Goal: Information Seeking & Learning: Compare options

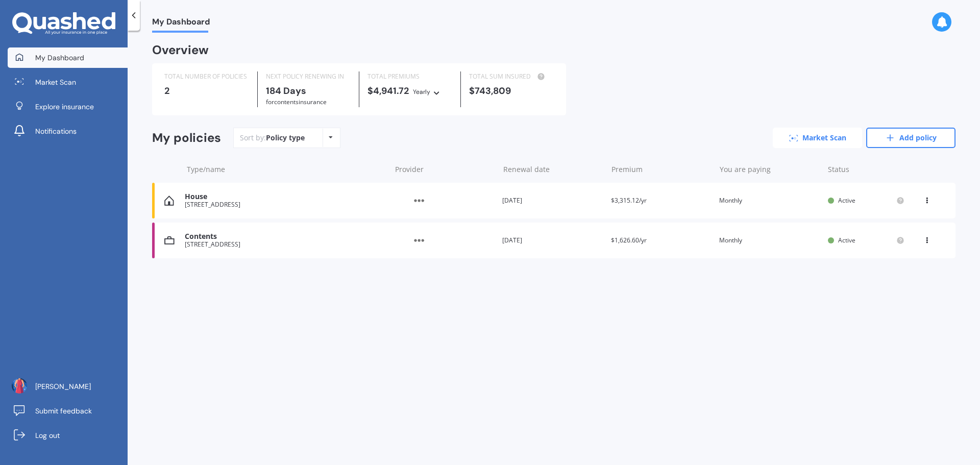
click at [801, 141] on link "Market Scan" at bounding box center [817, 138] width 89 height 20
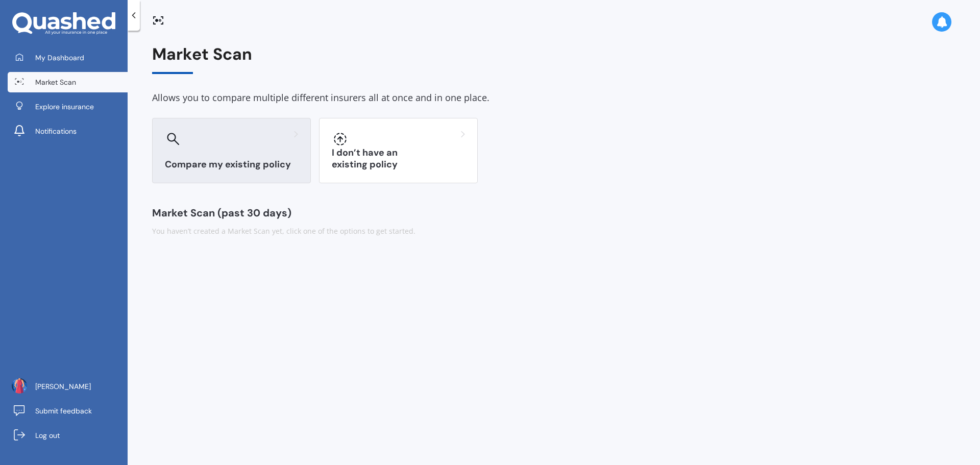
click at [237, 160] on h3 "Compare my existing policy" at bounding box center [231, 165] width 133 height 12
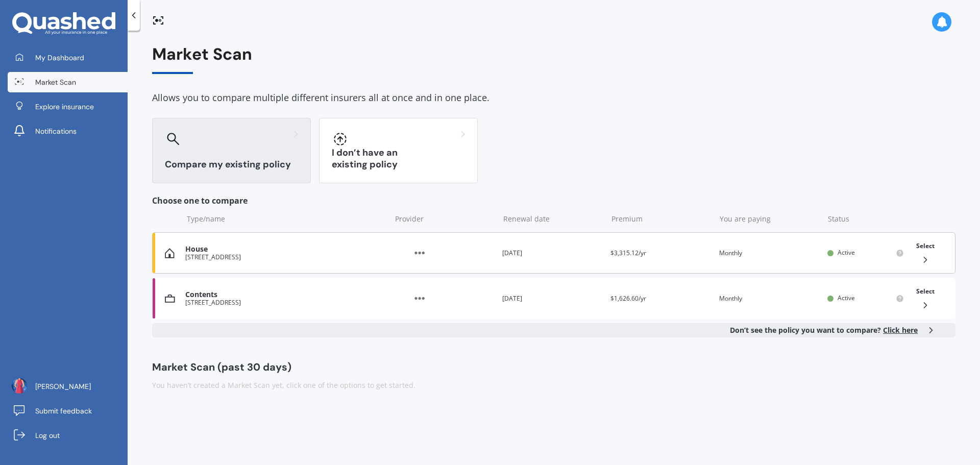
click at [927, 243] on span "Select" at bounding box center [925, 245] width 18 height 9
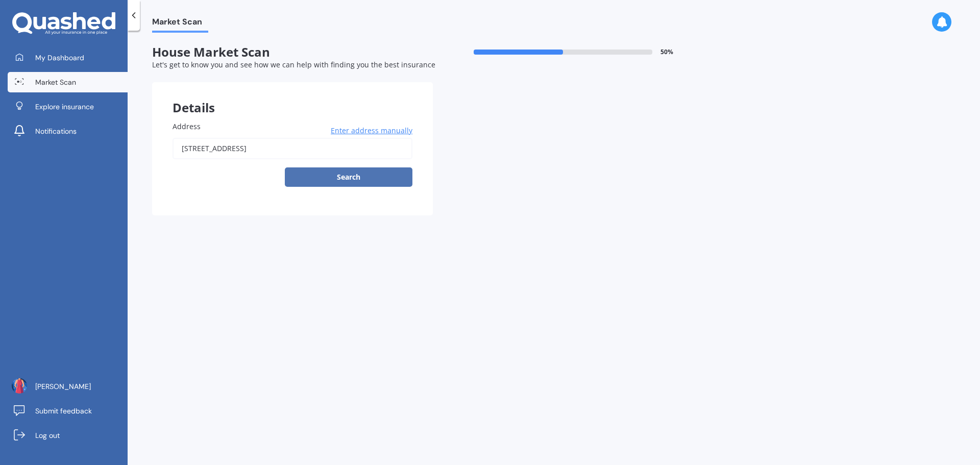
click at [360, 175] on button "Search" at bounding box center [349, 176] width 128 height 19
type input "[STREET_ADDRESS]"
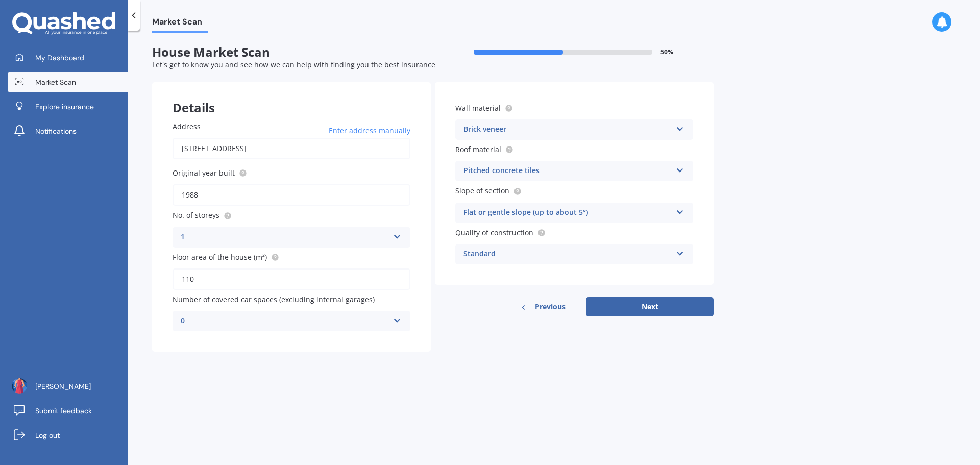
click at [544, 171] on div "Pitched concrete tiles" at bounding box center [567, 171] width 208 height 12
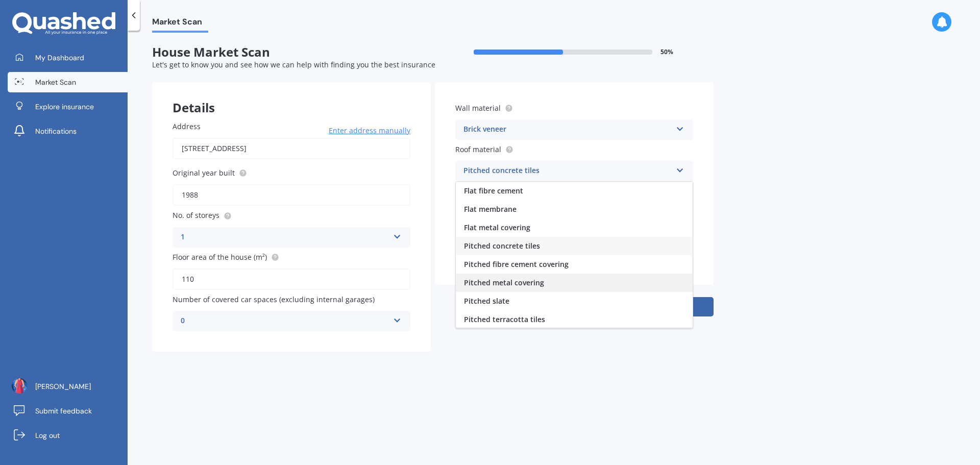
drag, startPoint x: 527, startPoint y: 282, endPoint x: 539, endPoint y: 284, distance: 12.5
click at [527, 282] on span "Pitched metal covering" at bounding box center [504, 283] width 80 height 10
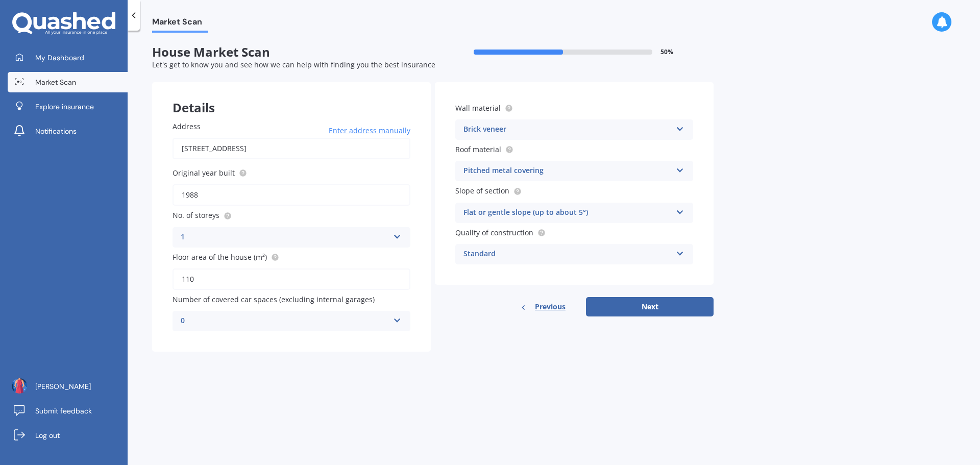
click at [614, 258] on div "Standard" at bounding box center [567, 254] width 208 height 12
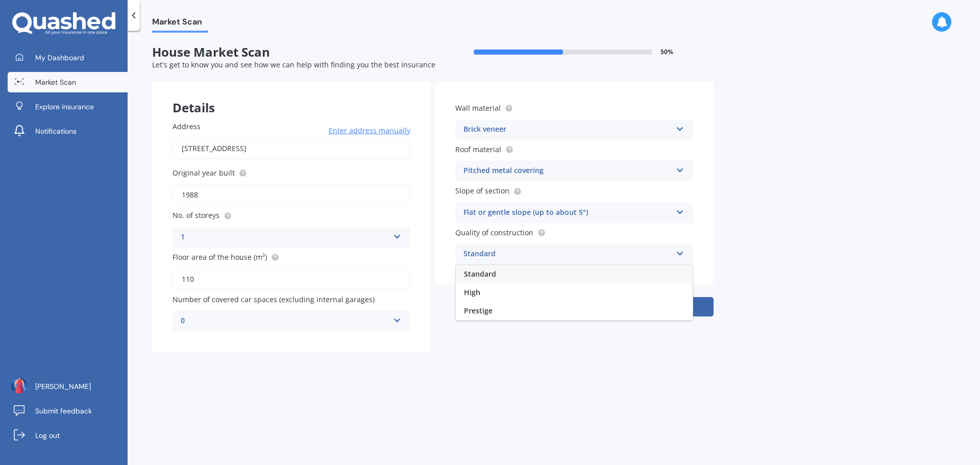
click at [614, 255] on div "Standard" at bounding box center [567, 254] width 208 height 12
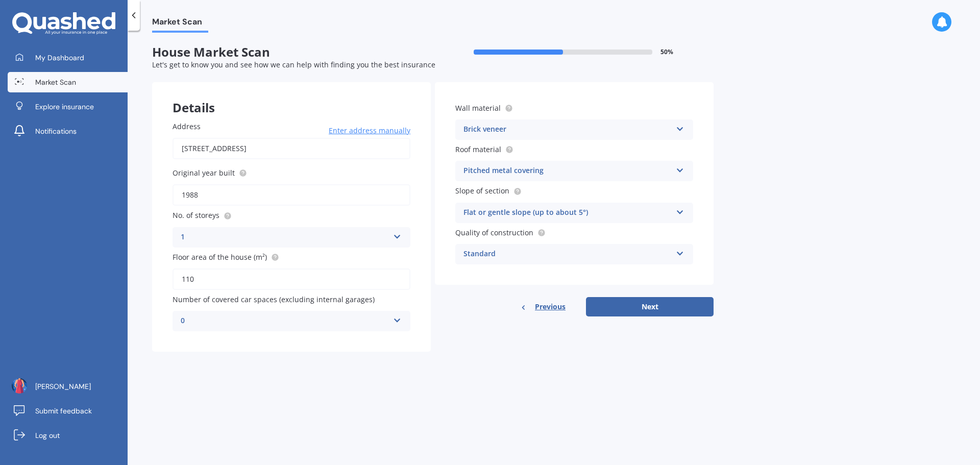
click at [614, 255] on div "Standard" at bounding box center [567, 254] width 208 height 12
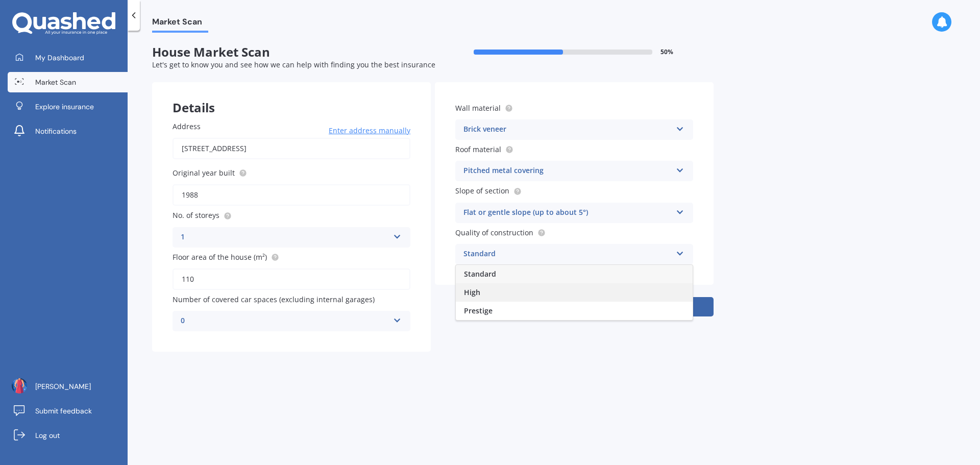
click at [550, 293] on div "High" at bounding box center [574, 292] width 237 height 18
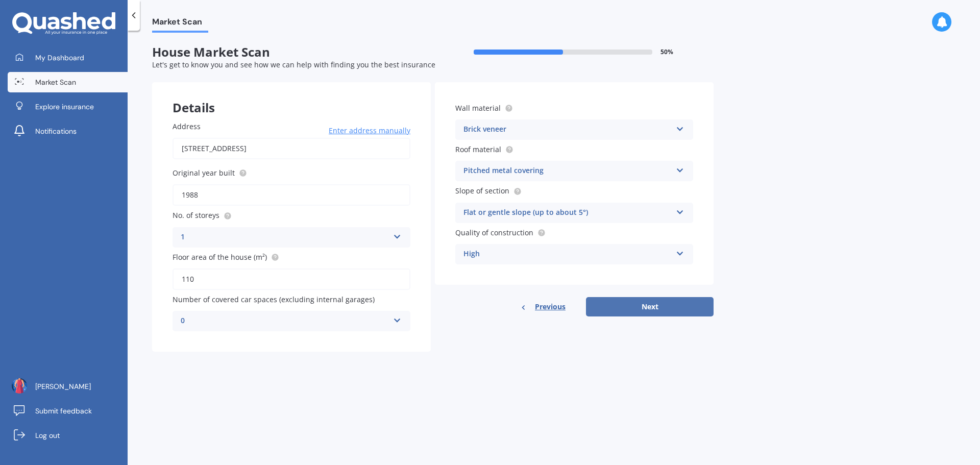
click at [659, 300] on button "Next" at bounding box center [650, 306] width 128 height 19
select select "21"
select select "07"
select select "1980"
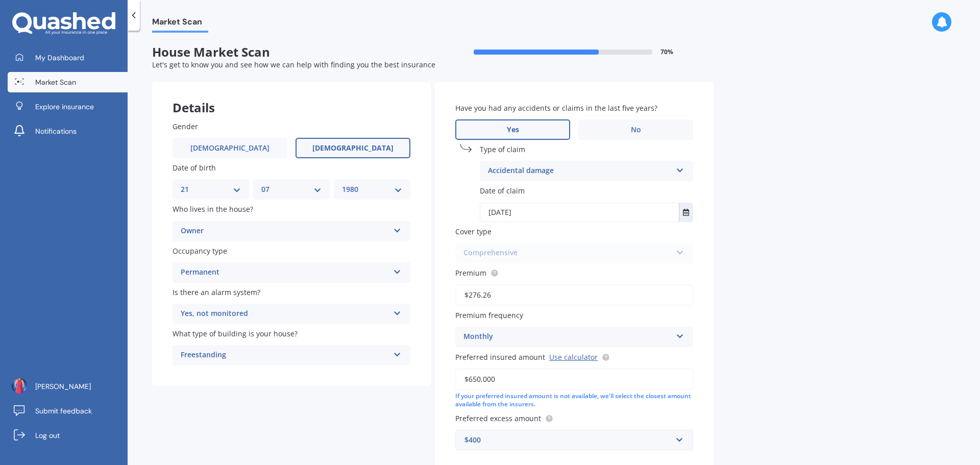
click at [136, 18] on icon at bounding box center [134, 15] width 10 height 10
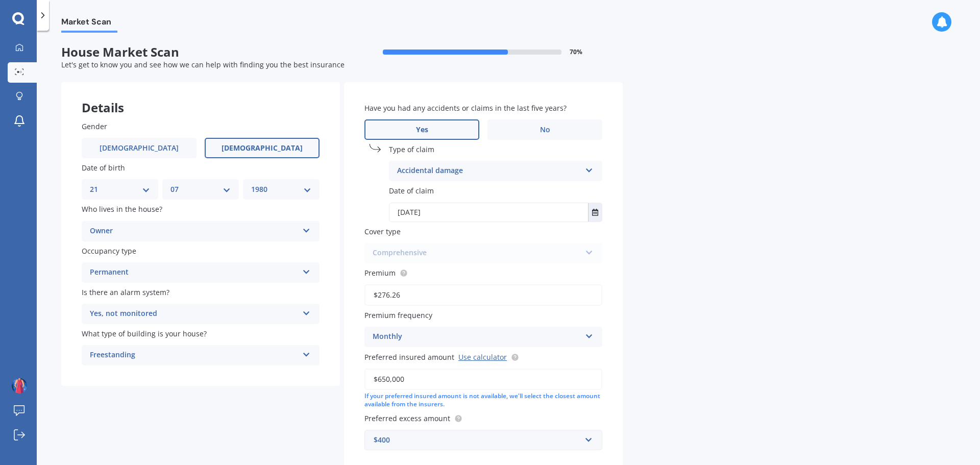
click at [43, 18] on icon at bounding box center [43, 15] width 10 height 10
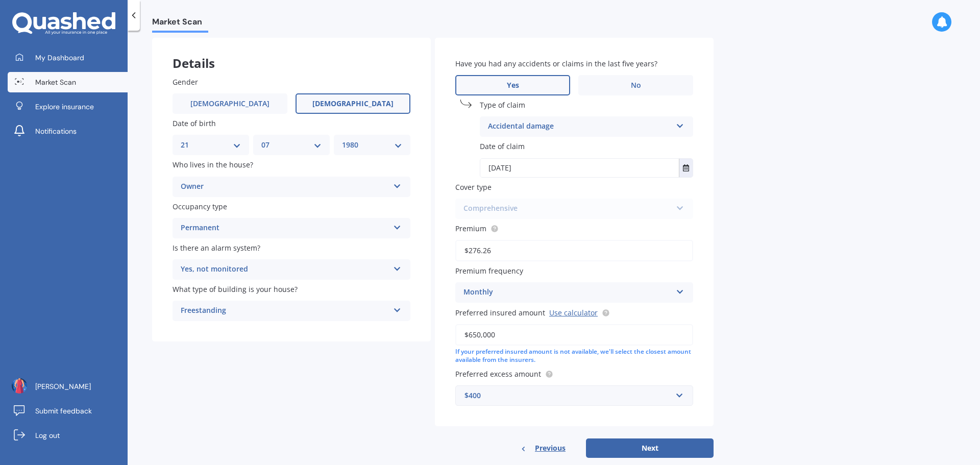
scroll to position [64, 0]
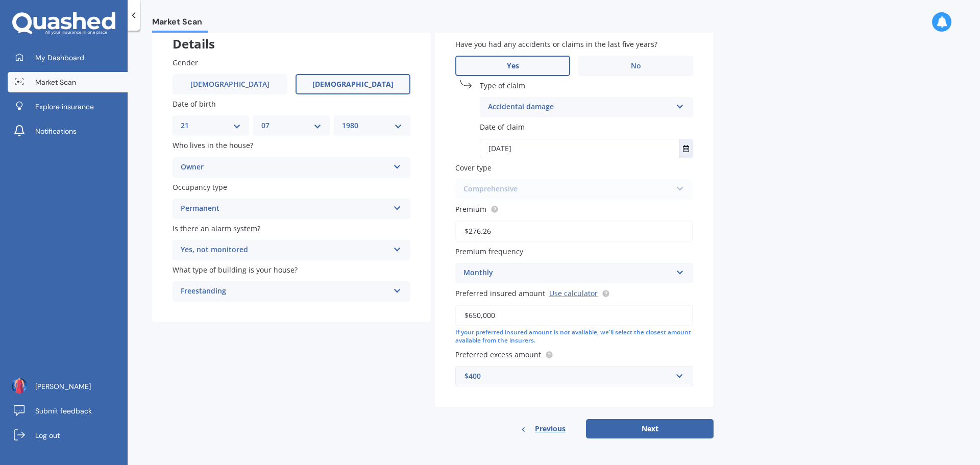
click at [556, 427] on span "Previous" at bounding box center [550, 428] width 31 height 15
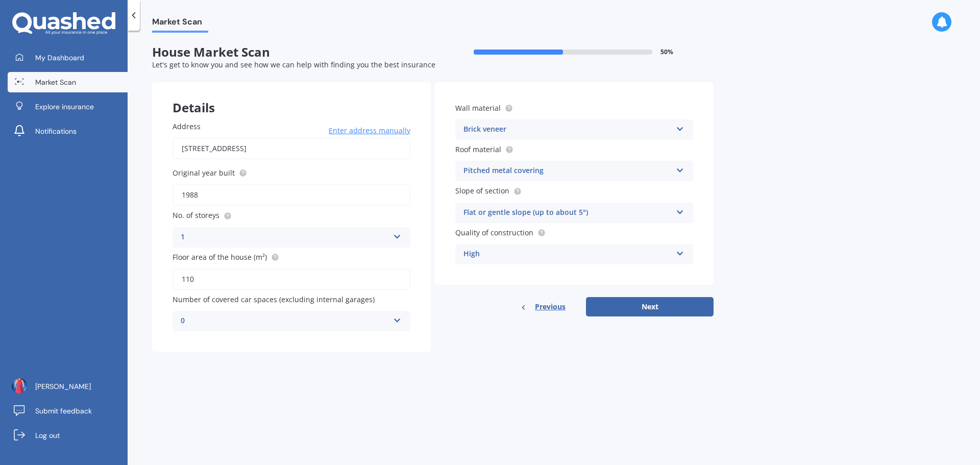
scroll to position [0, 0]
click at [546, 250] on div "High" at bounding box center [567, 254] width 208 height 12
click at [507, 270] on div "Standard" at bounding box center [574, 274] width 237 height 18
click at [661, 303] on button "Next" at bounding box center [650, 306] width 128 height 19
select select "21"
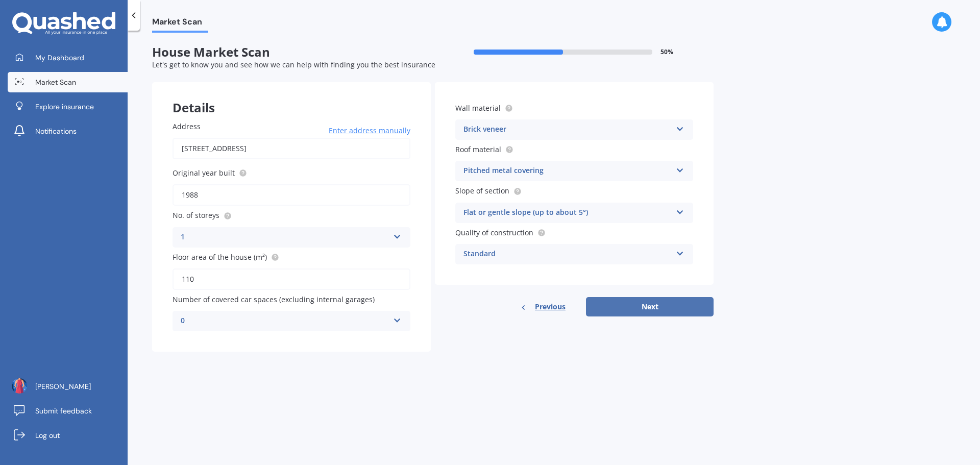
select select "07"
select select "1980"
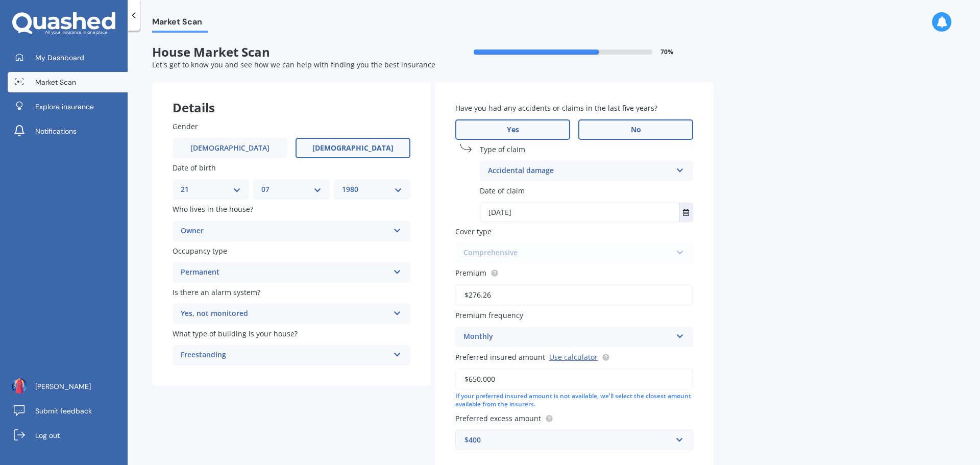
click at [642, 126] on label "No" at bounding box center [635, 129] width 115 height 20
click at [0, 0] on input "No" at bounding box center [0, 0] width 0 height 0
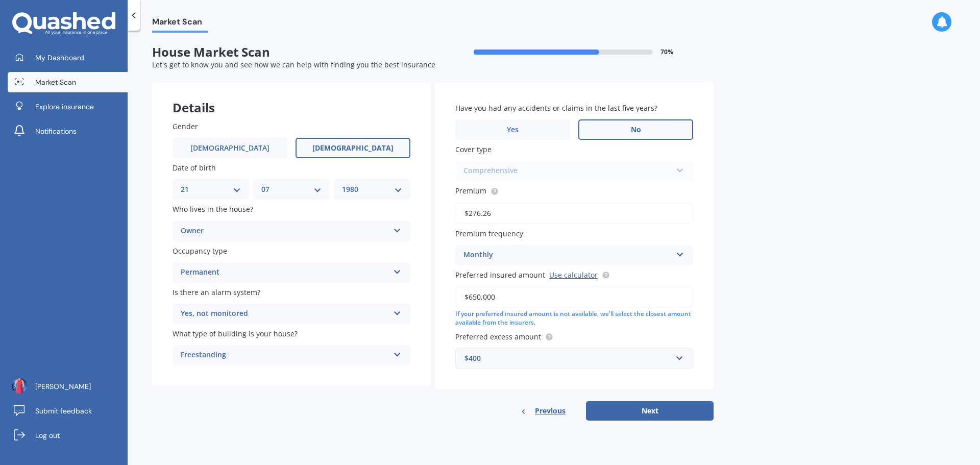
click at [670, 357] on div "$400" at bounding box center [567, 358] width 207 height 11
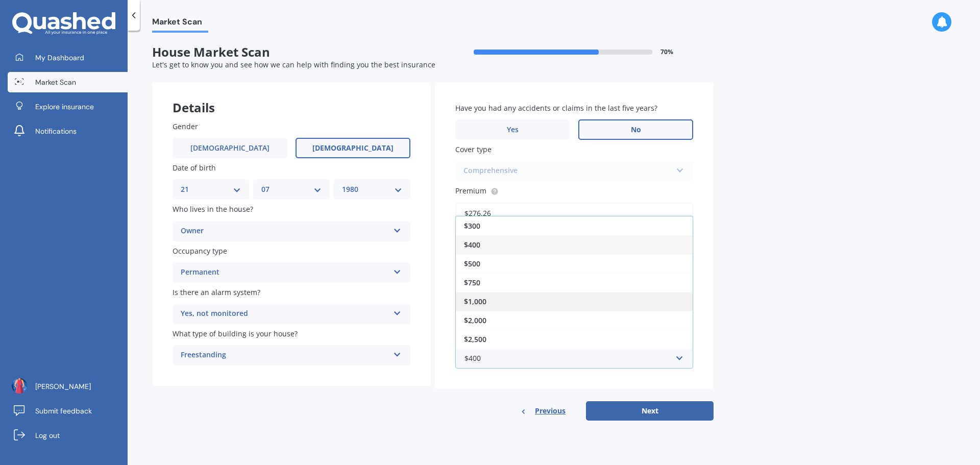
click at [498, 294] on div "$1,000" at bounding box center [574, 301] width 237 height 19
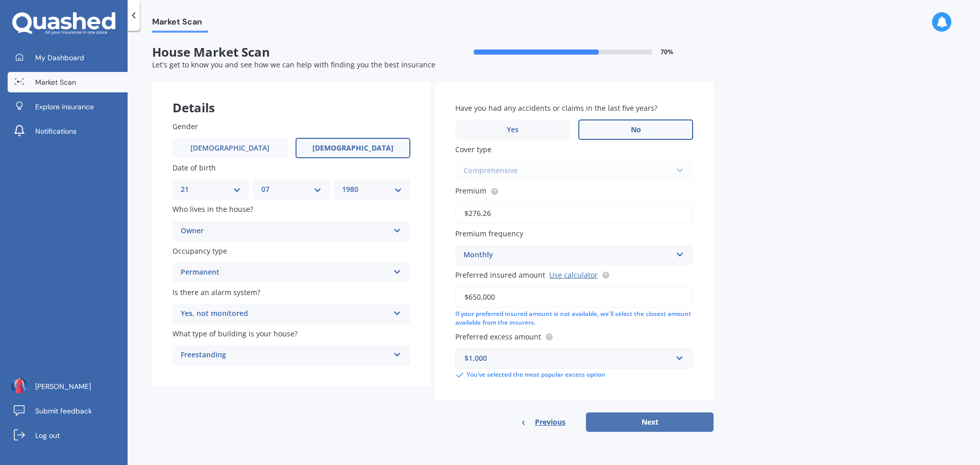
click at [666, 413] on button "Next" at bounding box center [650, 421] width 128 height 19
select select "21"
select select "07"
select select "1980"
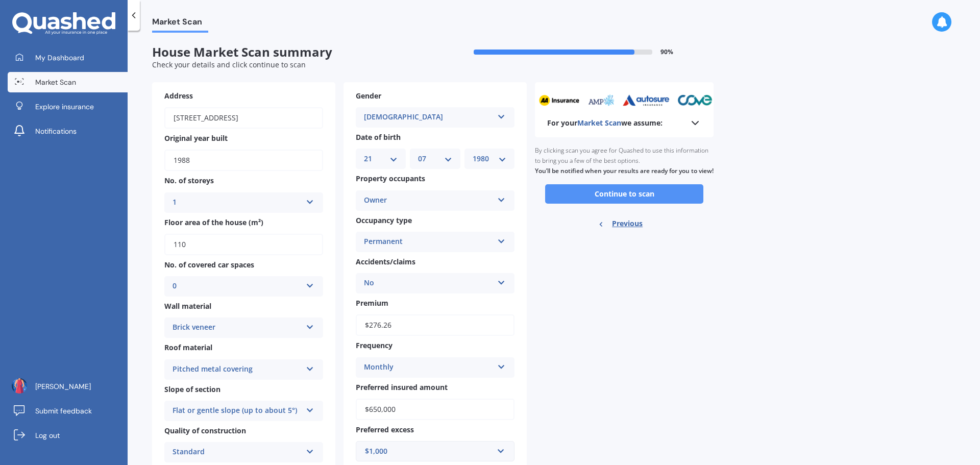
click at [672, 204] on button "Continue to scan" at bounding box center [624, 193] width 158 height 19
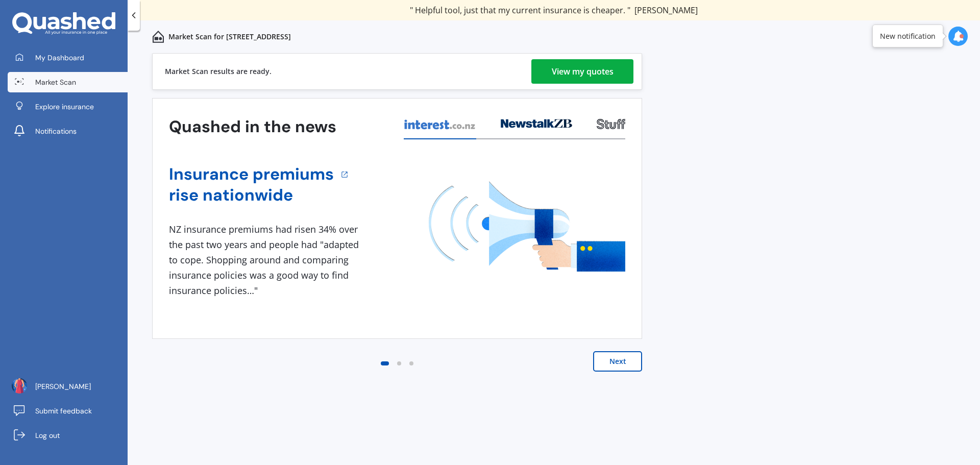
click at [596, 65] on div "View my quotes" at bounding box center [583, 71] width 62 height 24
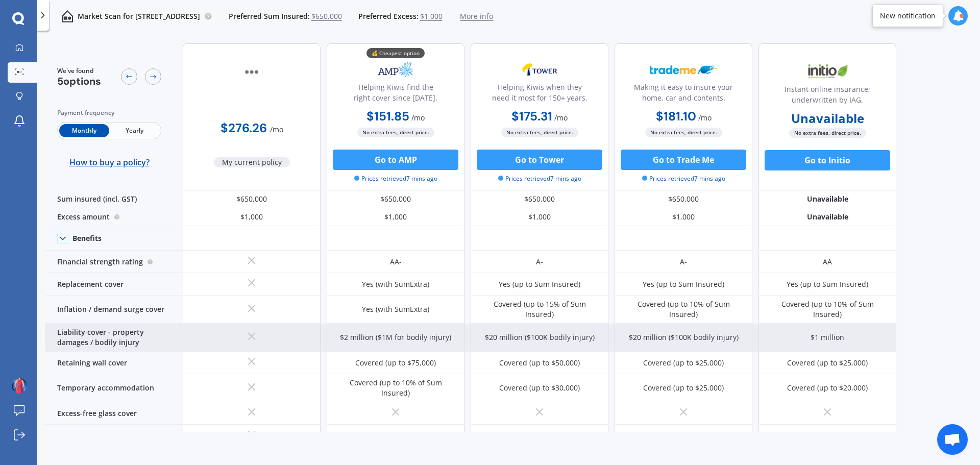
click at [340, 331] on div "$2 million ($1M for bodily injury)" at bounding box center [396, 338] width 138 height 28
drag, startPoint x: 342, startPoint y: 331, endPoint x: 455, endPoint y: 331, distance: 112.3
click at [455, 331] on div "$2 million ($1M for bodily injury)" at bounding box center [396, 338] width 138 height 28
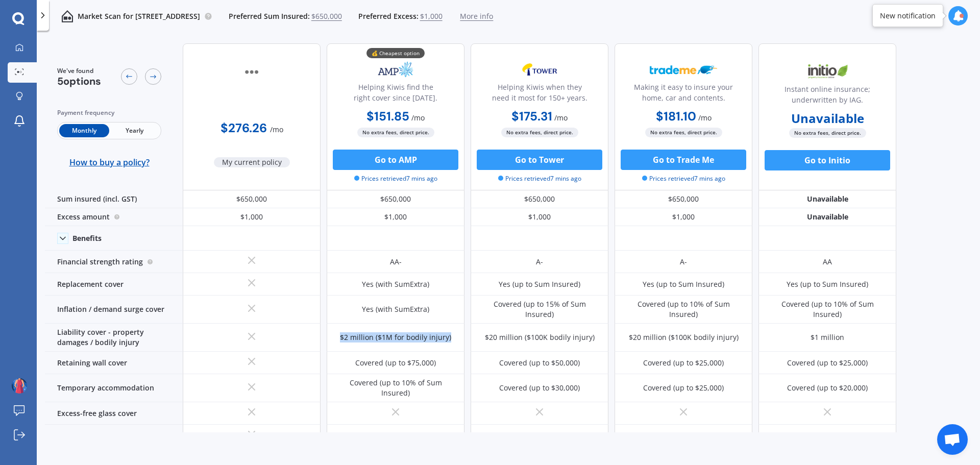
copy div "$2 million ($1M for bodily injury)"
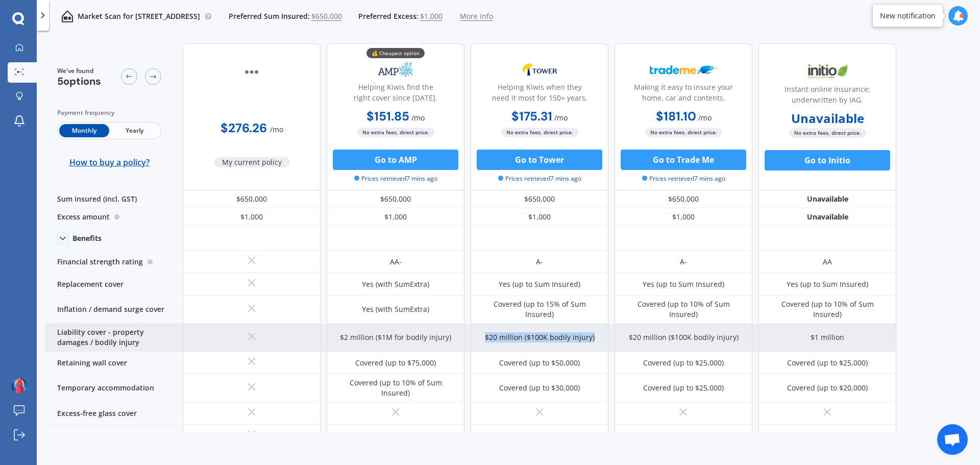
drag, startPoint x: 488, startPoint y: 333, endPoint x: 611, endPoint y: 336, distance: 122.5
click at [611, 336] on div "$2 million ($1M for bodily injury) $20 million ($100K bodily injury) $20 millio…" at bounding box center [539, 338] width 713 height 28
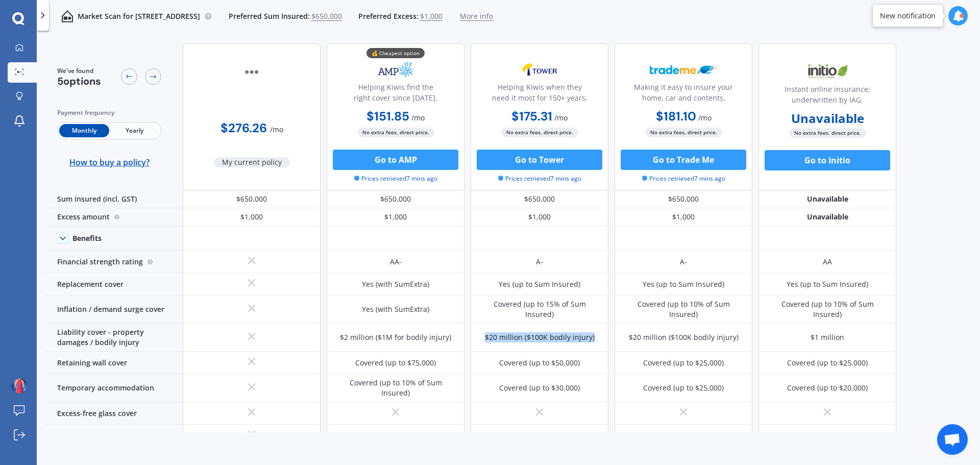
copy div "$20 million ($100K bodily injury)"
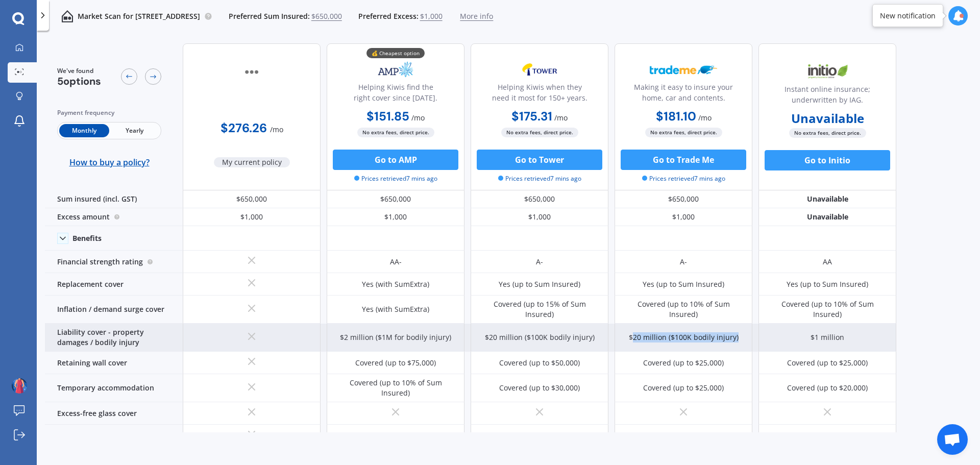
drag, startPoint x: 633, startPoint y: 332, endPoint x: 736, endPoint y: 336, distance: 103.7
click at [736, 336] on div "$20 million ($100K bodily injury)" at bounding box center [684, 337] width 110 height 10
click at [659, 332] on div "$20 million ($100K bodily injury)" at bounding box center [684, 337] width 110 height 10
drag, startPoint x: 631, startPoint y: 331, endPoint x: 743, endPoint y: 333, distance: 111.8
click at [743, 333] on div "$20 million ($100K bodily injury)" at bounding box center [683, 338] width 138 height 28
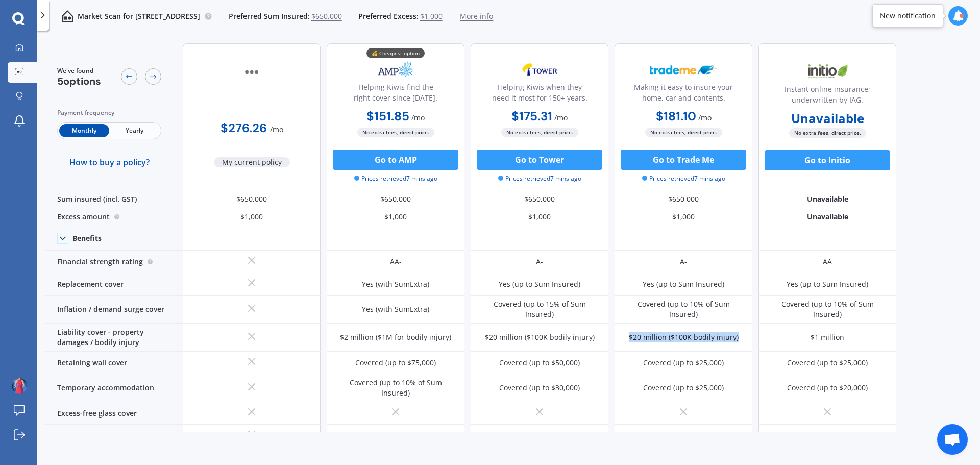
copy div "$20 million ($100K bodily injury)"
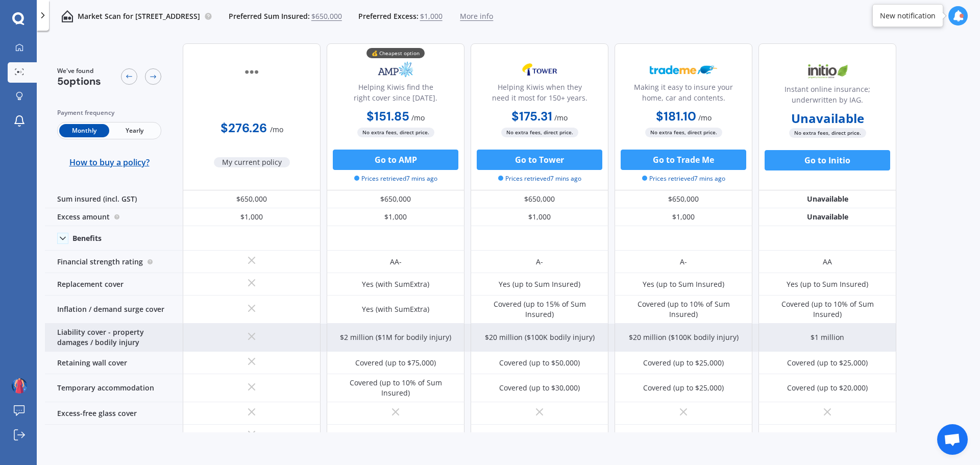
click at [809, 330] on div "$1 million" at bounding box center [827, 338] width 138 height 28
drag, startPoint x: 811, startPoint y: 329, endPoint x: 861, endPoint y: 330, distance: 50.5
click at [861, 330] on div "$1 million" at bounding box center [827, 338] width 138 height 28
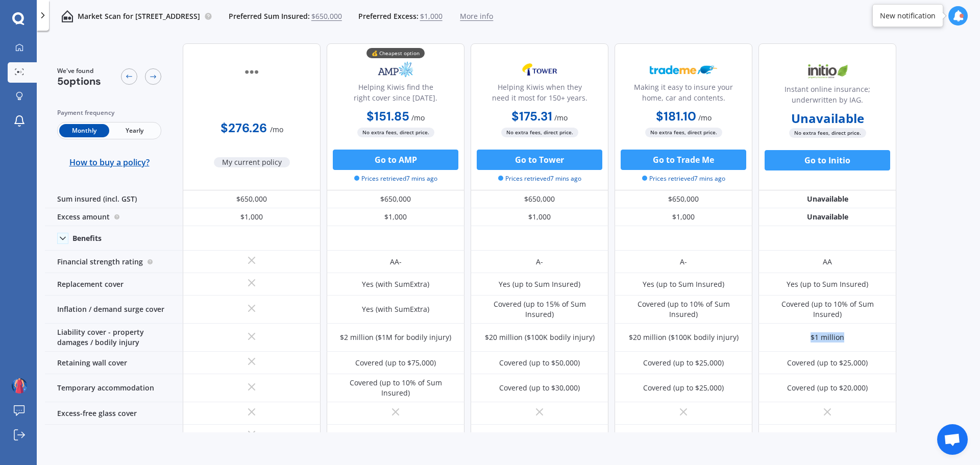
copy div "$1 million"
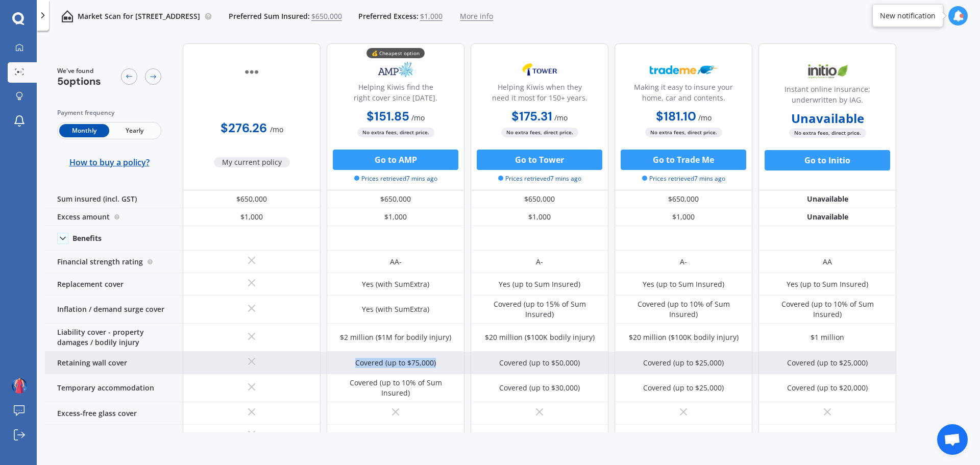
drag, startPoint x: 357, startPoint y: 357, endPoint x: 452, endPoint y: 357, distance: 94.4
click at [452, 357] on div "Covered (up to $75,000)" at bounding box center [396, 363] width 138 height 22
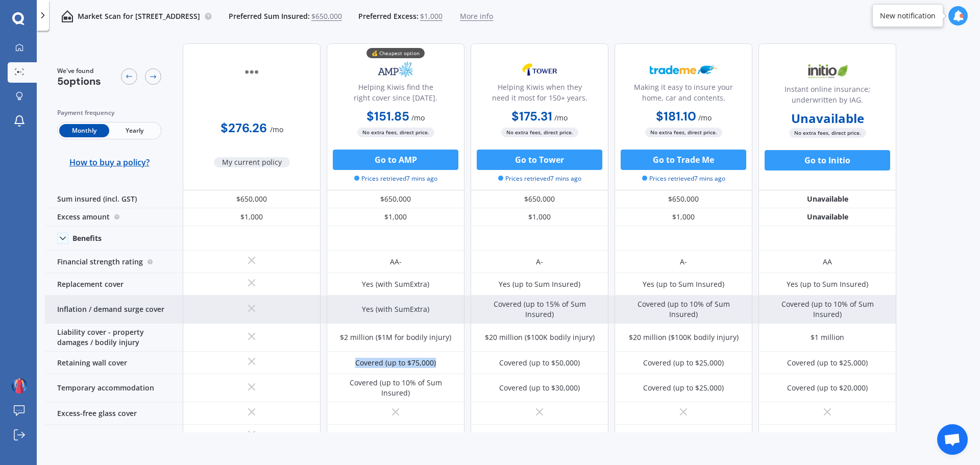
copy div "Covered (up to $75,000)"
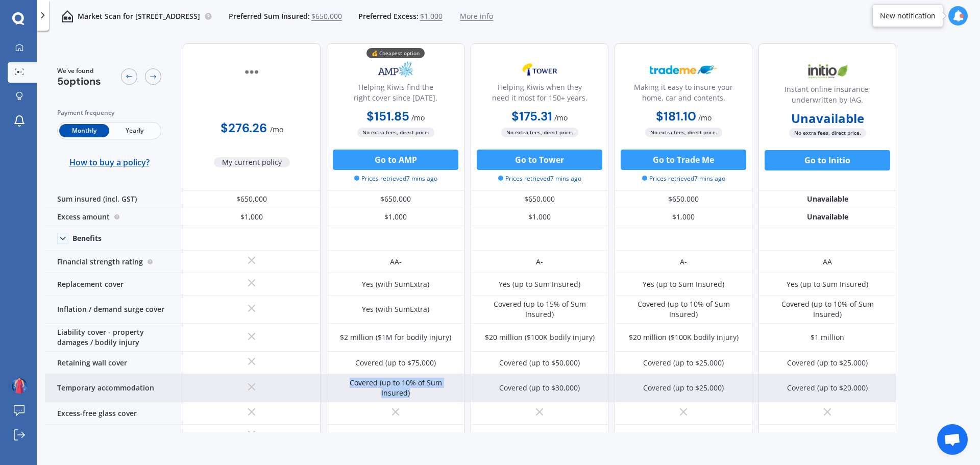
drag, startPoint x: 338, startPoint y: 381, endPoint x: 457, endPoint y: 381, distance: 119.4
click at [457, 381] on div "Covered (up to 10% of Sum Insured)" at bounding box center [396, 388] width 138 height 28
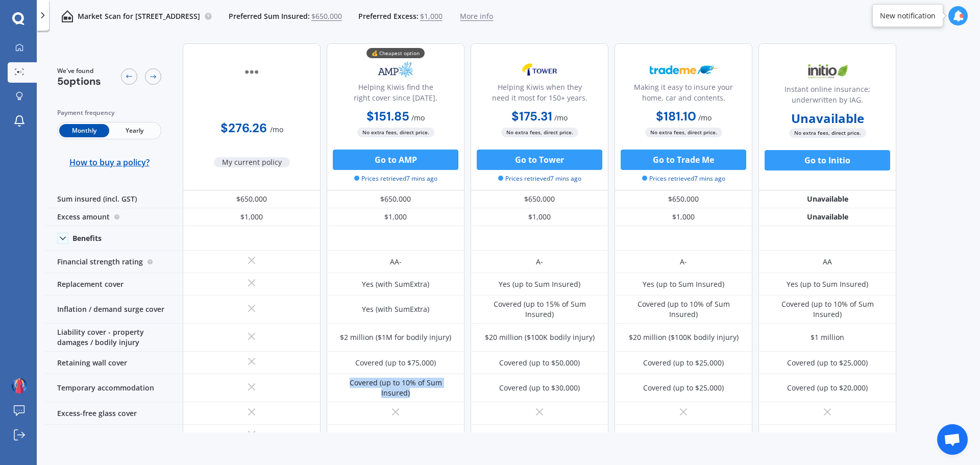
copy div "Covered (up to 10% of Sum Insured)"
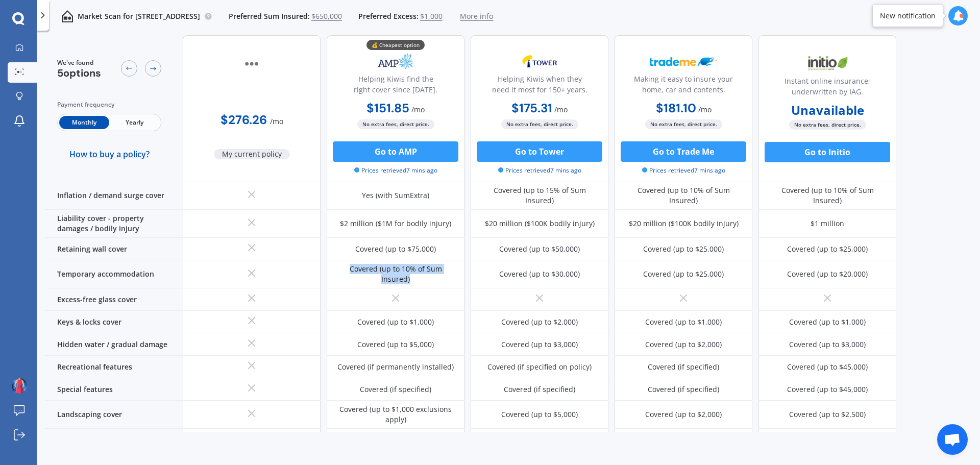
scroll to position [116, 0]
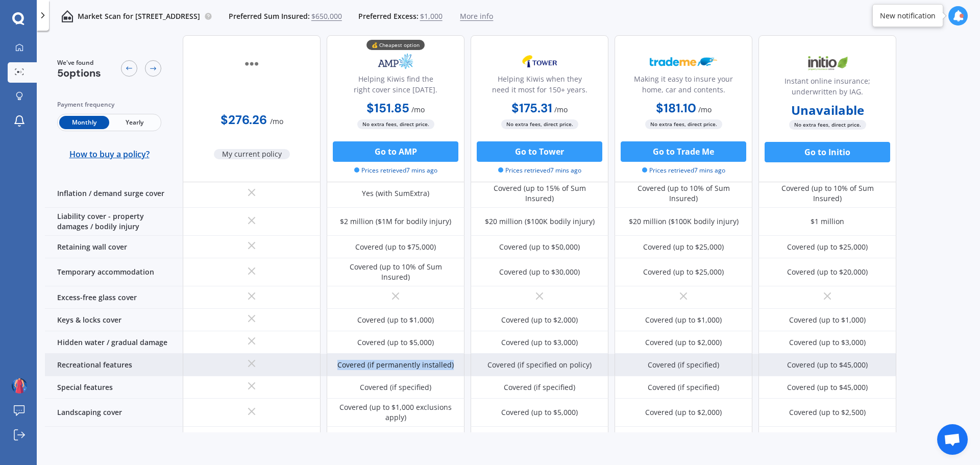
drag, startPoint x: 362, startPoint y: 355, endPoint x: 454, endPoint y: 356, distance: 91.9
click at [454, 356] on div "Covered (if permanently installed)" at bounding box center [396, 365] width 138 height 22
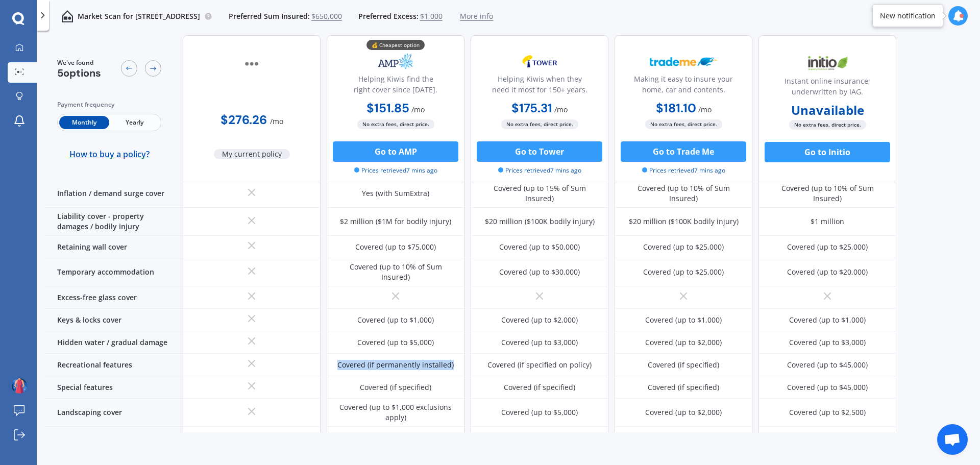
copy div "Covered (if permanently installed)"
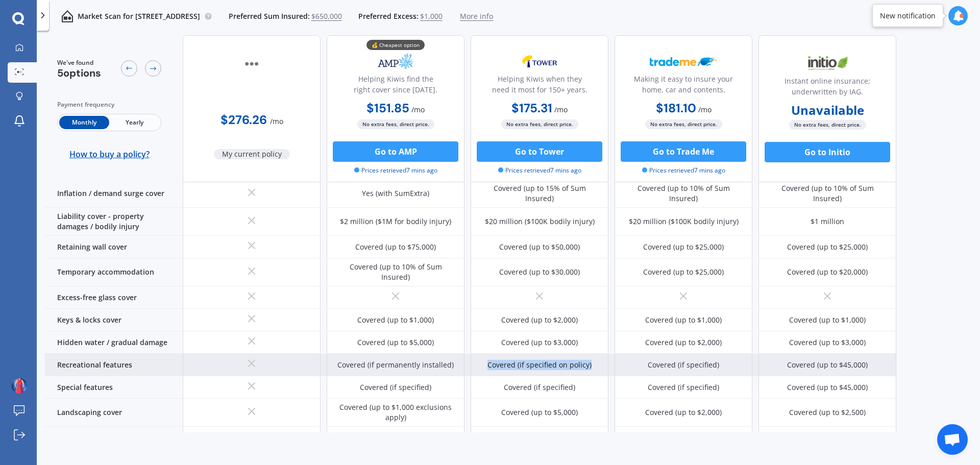
drag, startPoint x: 490, startPoint y: 353, endPoint x: 597, endPoint y: 358, distance: 106.8
click at [597, 358] on div "Covered (if specified on policy)" at bounding box center [540, 365] width 138 height 22
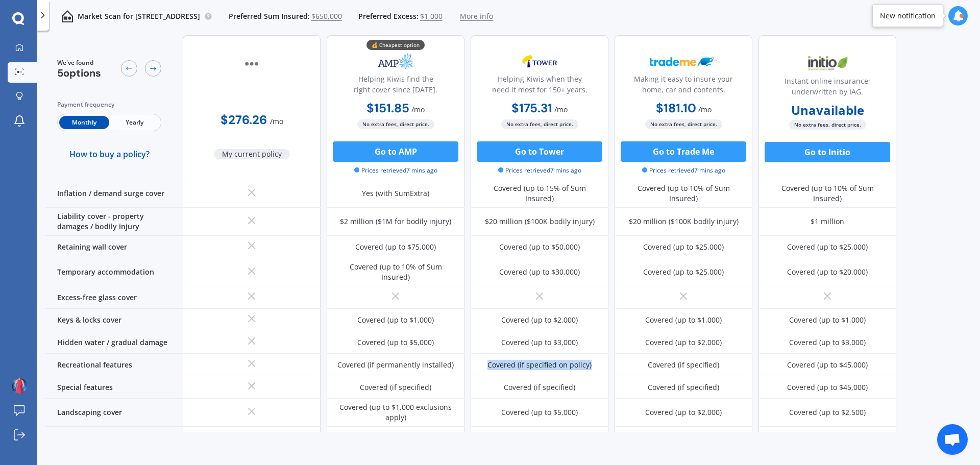
copy div "Covered (if specified on policy)"
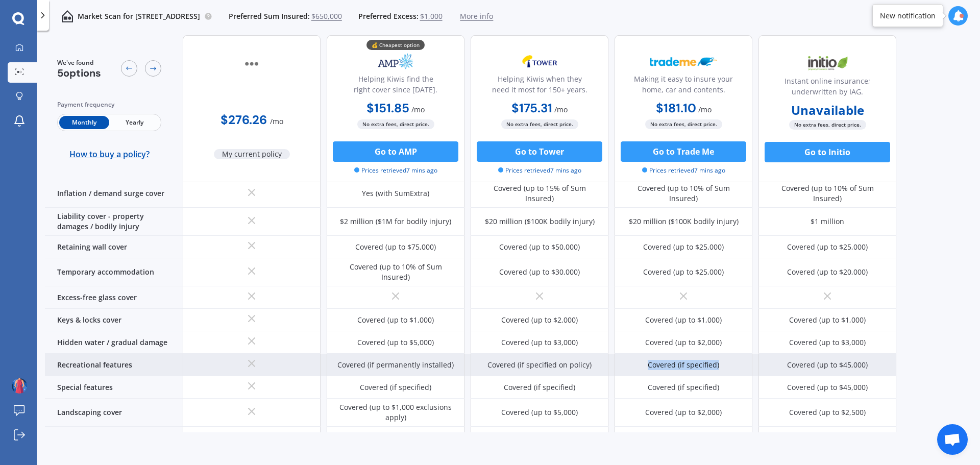
drag, startPoint x: 648, startPoint y: 350, endPoint x: 734, endPoint y: 358, distance: 87.2
click at [734, 358] on div "Covered (if specified)" at bounding box center [683, 365] width 138 height 22
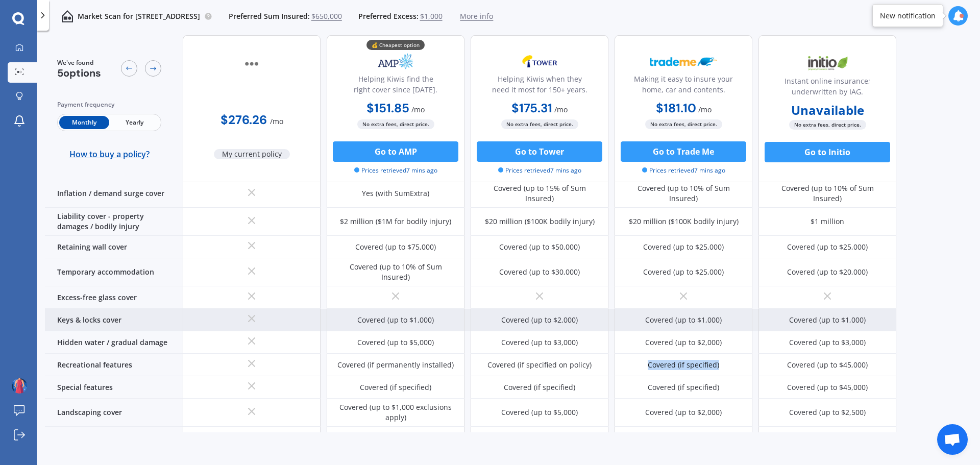
copy div "Covered (if specified)"
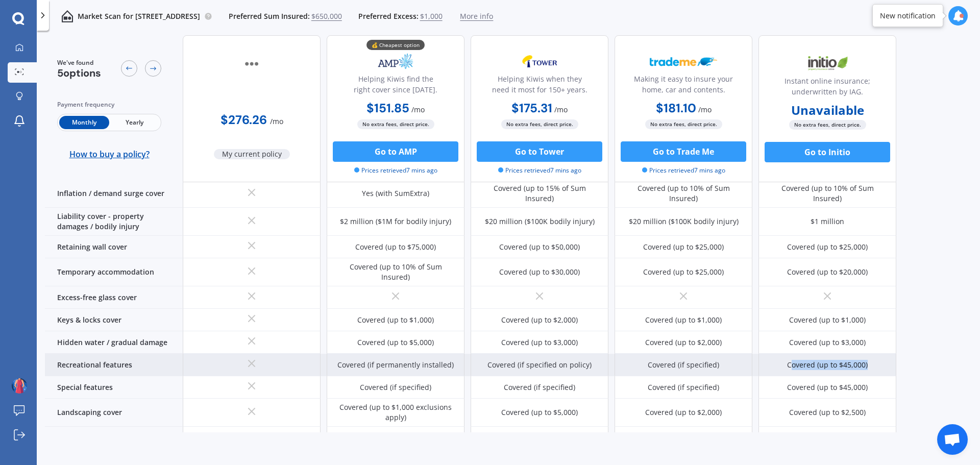
drag, startPoint x: 790, startPoint y: 350, endPoint x: 894, endPoint y: 354, distance: 104.2
click at [894, 354] on div "Covered (up to $45,000)" at bounding box center [827, 365] width 138 height 22
click at [821, 360] on div "Covered (up to $45,000)" at bounding box center [827, 365] width 81 height 10
drag, startPoint x: 790, startPoint y: 354, endPoint x: 836, endPoint y: 352, distance: 46.5
click at [871, 355] on div "Covered (up to $45,000)" at bounding box center [827, 365] width 138 height 22
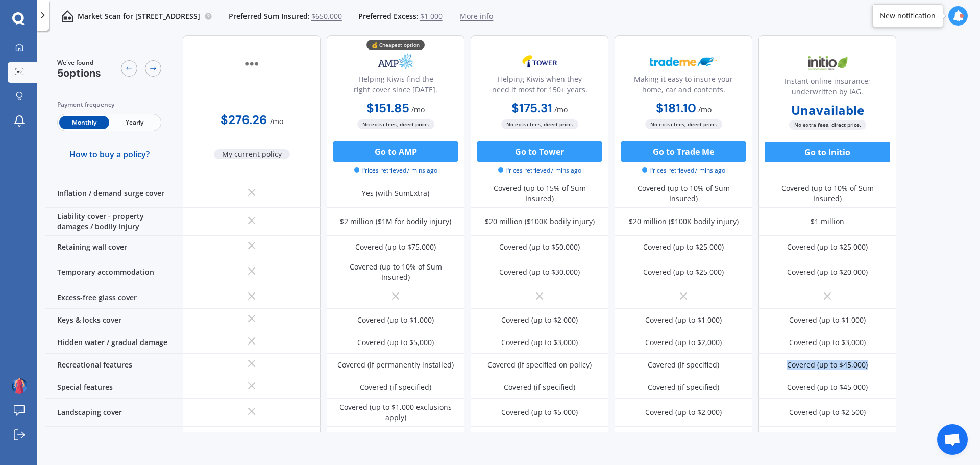
copy div "Covered (up to $45,000)"
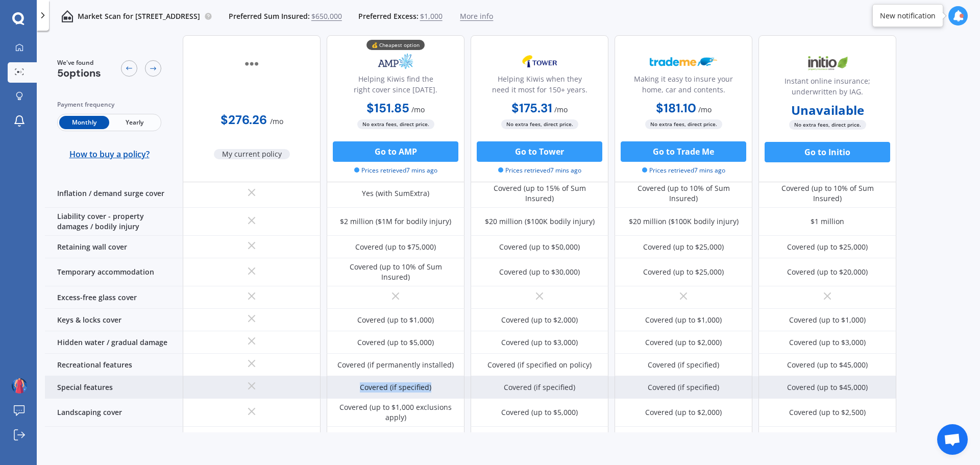
drag, startPoint x: 366, startPoint y: 375, endPoint x: 436, endPoint y: 376, distance: 69.4
click at [436, 376] on div "Covered (if specified)" at bounding box center [396, 387] width 138 height 22
drag, startPoint x: 788, startPoint y: 377, endPoint x: 879, endPoint y: 374, distance: 90.9
click at [879, 376] on div "Covered (up to $45,000)" at bounding box center [827, 387] width 138 height 22
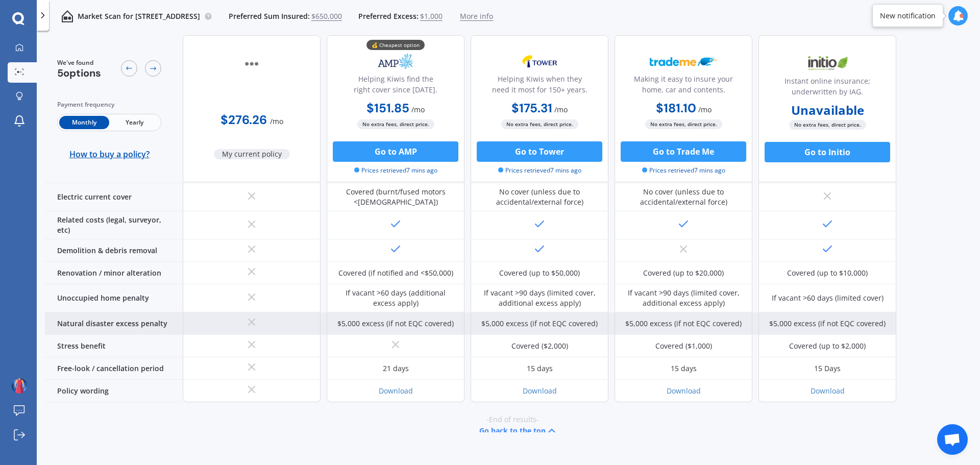
scroll to position [166, 0]
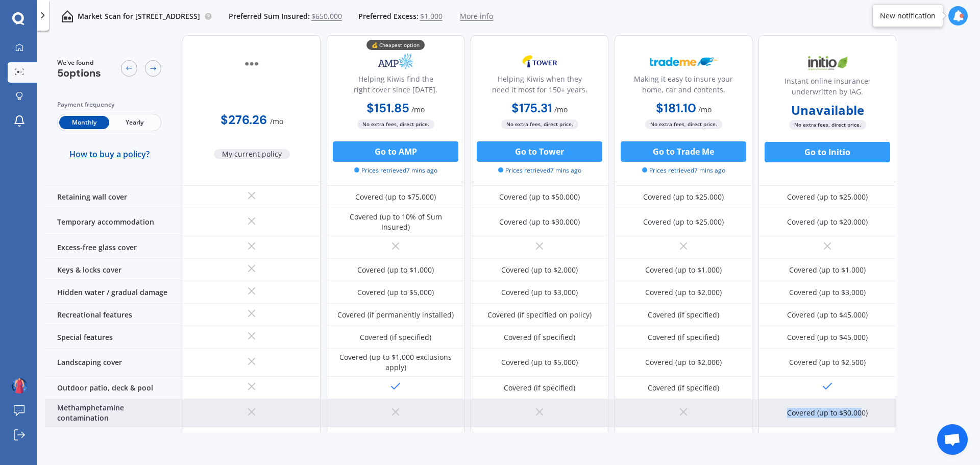
drag, startPoint x: 789, startPoint y: 401, endPoint x: 862, endPoint y: 402, distance: 73.0
click at [862, 408] on div "Covered (up to $30,000)" at bounding box center [827, 413] width 81 height 10
drag, startPoint x: 824, startPoint y: 402, endPoint x: 792, endPoint y: 400, distance: 32.2
click at [823, 408] on div "Covered (up to $30,000)" at bounding box center [827, 413] width 81 height 10
click at [786, 400] on div "Covered (up to $30,000)" at bounding box center [827, 413] width 138 height 28
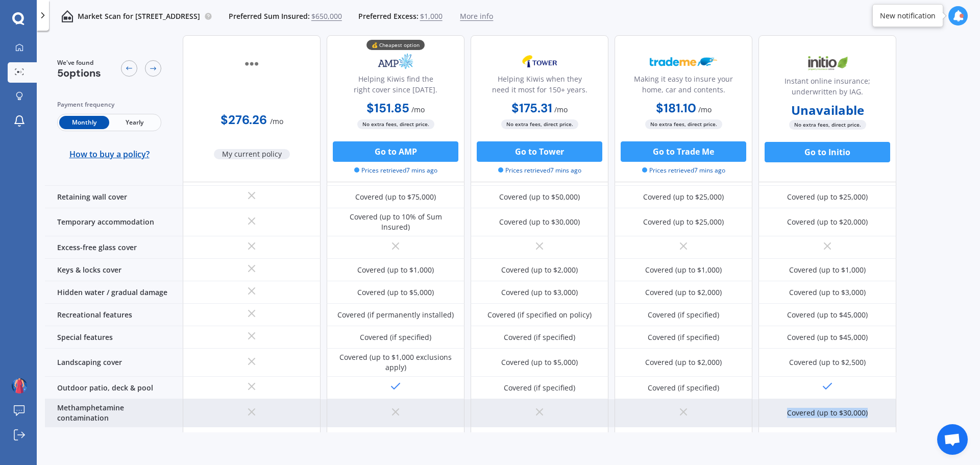
drag, startPoint x: 788, startPoint y: 400, endPoint x: 870, endPoint y: 400, distance: 81.7
click at [870, 400] on div "Covered (up to $30,000)" at bounding box center [827, 413] width 138 height 28
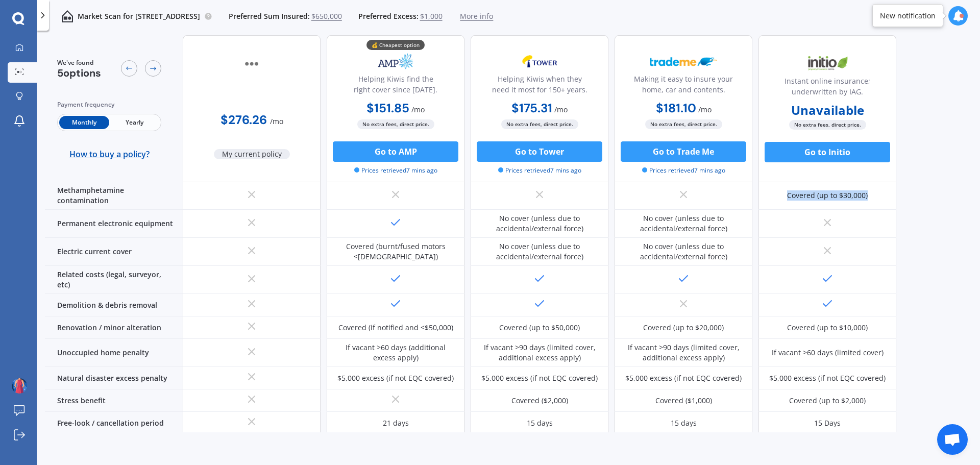
scroll to position [384, 0]
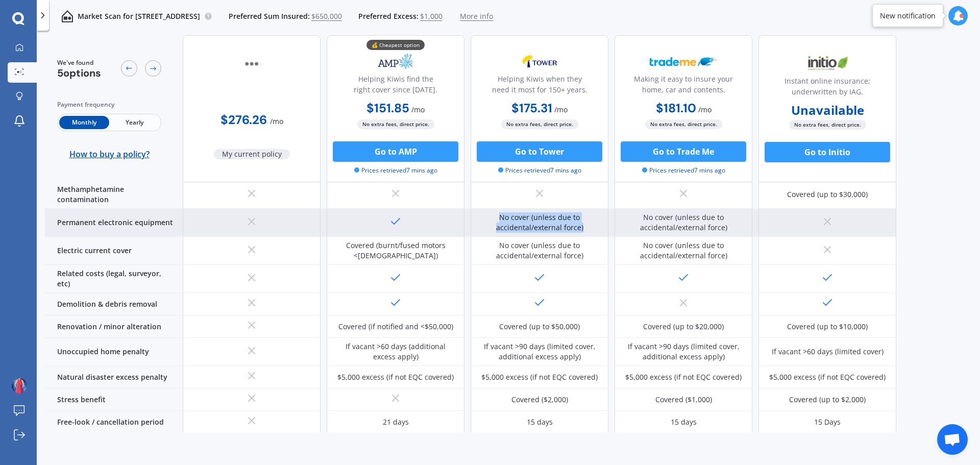
drag, startPoint x: 502, startPoint y: 205, endPoint x: 586, endPoint y: 217, distance: 85.6
click at [586, 217] on div "No cover (unless due to accidental/external force)" at bounding box center [539, 222] width 122 height 20
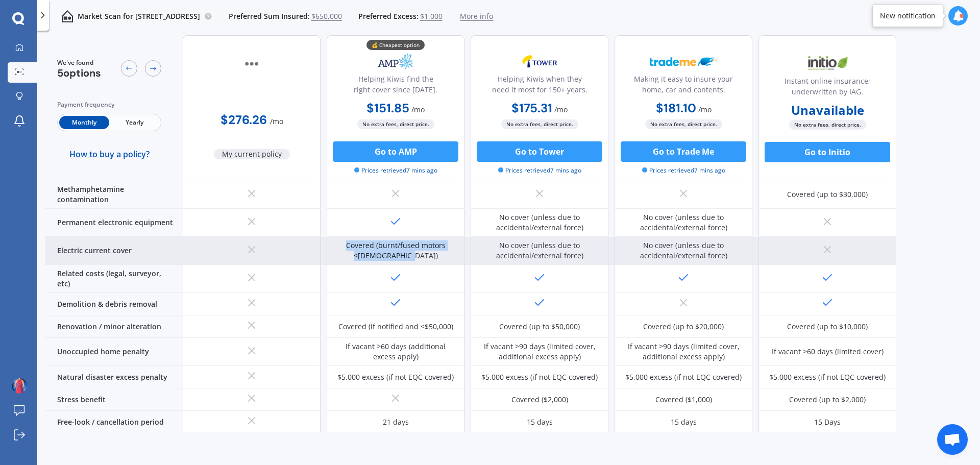
drag, startPoint x: 340, startPoint y: 230, endPoint x: 432, endPoint y: 245, distance: 93.1
click at [432, 245] on div "Covered (burnt/fused motors <[DEMOGRAPHIC_DATA])" at bounding box center [395, 250] width 122 height 20
drag, startPoint x: 513, startPoint y: 236, endPoint x: 594, endPoint y: 245, distance: 81.2
click at [594, 245] on div "No cover (unless due to accidental/external force)" at bounding box center [539, 250] width 122 height 20
drag, startPoint x: 646, startPoint y: 231, endPoint x: 740, endPoint y: 244, distance: 94.4
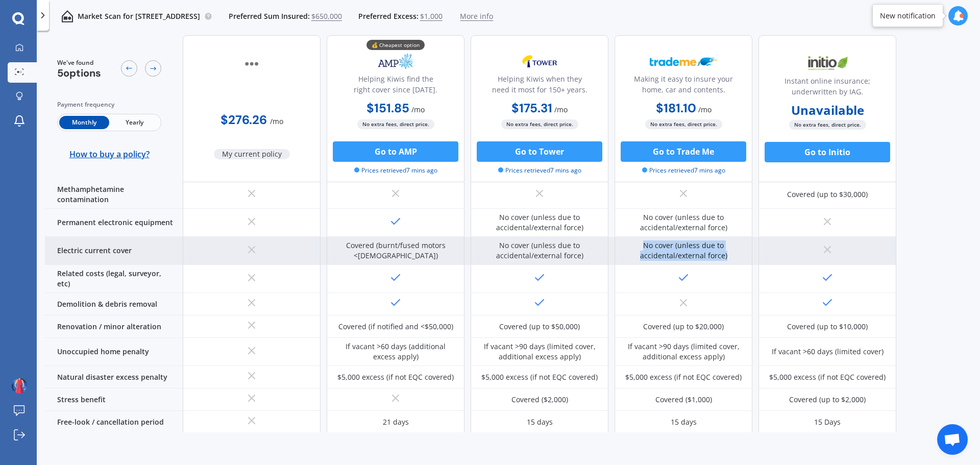
click at [740, 244] on div "No cover (unless due to accidental/external force)" at bounding box center [683, 250] width 122 height 20
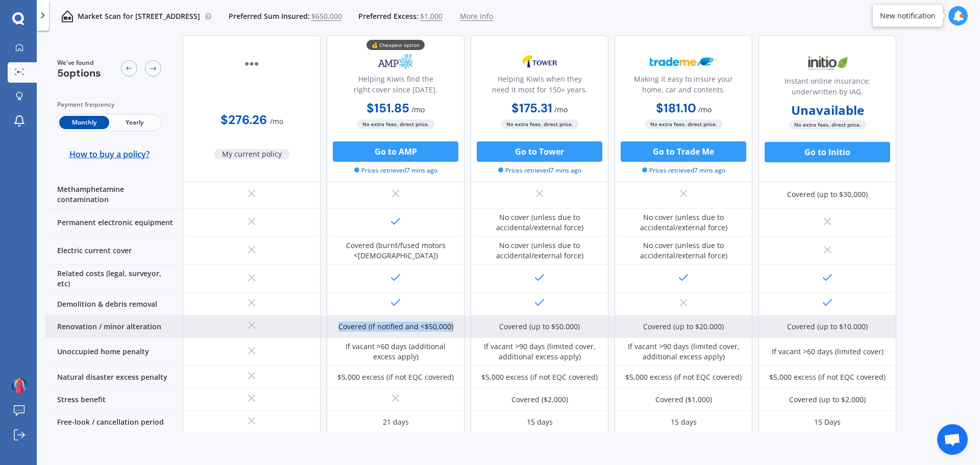
drag, startPoint x: 340, startPoint y: 311, endPoint x: 455, endPoint y: 313, distance: 114.3
click at [455, 315] on div "Covered (if notified and <$50,000)" at bounding box center [396, 326] width 138 height 22
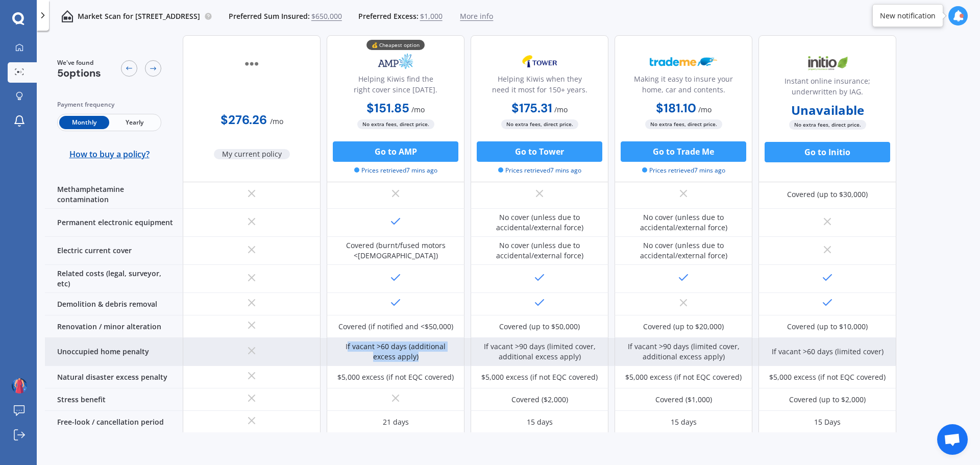
click at [414, 341] on div "If vacant >60 days (additional excess apply)" at bounding box center [395, 351] width 122 height 20
click at [349, 341] on div "If vacant >60 days (additional excess apply)" at bounding box center [395, 351] width 122 height 20
click at [334, 341] on div "If vacant >60 days (additional excess apply)" at bounding box center [395, 351] width 122 height 20
drag, startPoint x: 334, startPoint y: 330, endPoint x: 419, endPoint y: 341, distance: 85.0
click at [419, 341] on div "If vacant >60 days (additional excess apply)" at bounding box center [395, 351] width 122 height 20
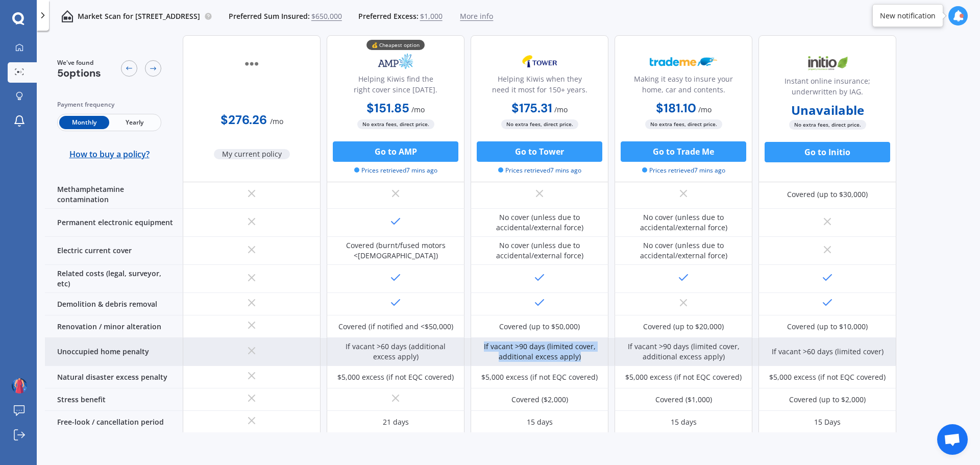
drag, startPoint x: 485, startPoint y: 330, endPoint x: 603, endPoint y: 344, distance: 119.2
click at [603, 344] on div "If vacant >90 days (limited cover, additional excess apply)" at bounding box center [540, 352] width 138 height 28
drag, startPoint x: 629, startPoint y: 327, endPoint x: 741, endPoint y: 346, distance: 112.8
click at [741, 346] on div "If vacant >90 days (limited cover, additional excess apply)" at bounding box center [683, 352] width 138 height 28
drag, startPoint x: 773, startPoint y: 335, endPoint x: 886, endPoint y: 333, distance: 112.8
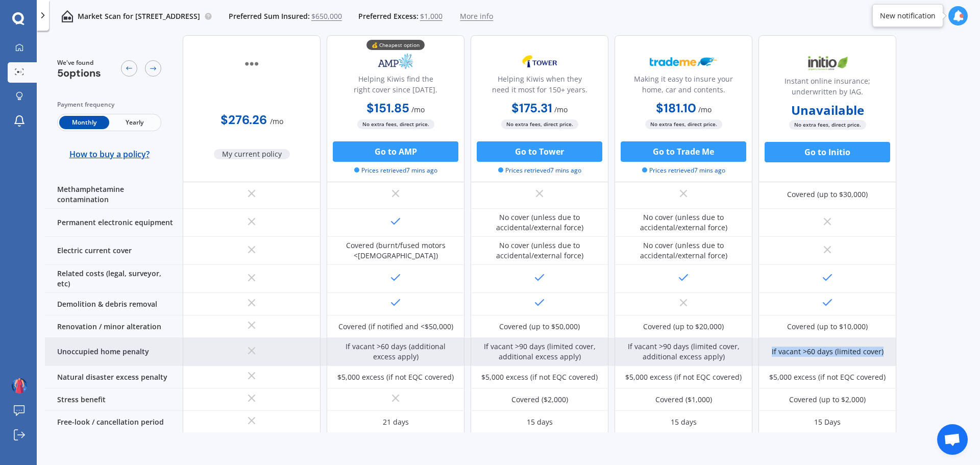
click at [886, 338] on div "If vacant >60 days (limited cover)" at bounding box center [827, 352] width 138 height 28
drag, startPoint x: 878, startPoint y: 332, endPoint x: 871, endPoint y: 332, distance: 6.7
click at [877, 347] on div "If vacant >60 days (limited cover)" at bounding box center [828, 352] width 112 height 10
click at [793, 347] on div "If vacant >60 days (limited cover)" at bounding box center [828, 352] width 112 height 10
drag, startPoint x: 780, startPoint y: 335, endPoint x: 884, endPoint y: 334, distance: 104.6
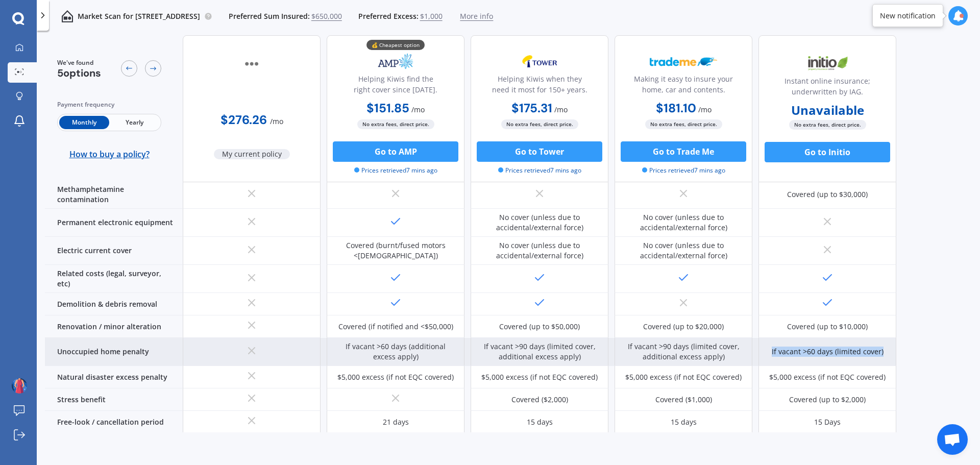
click at [884, 338] on div "If vacant >60 days (limited cover)" at bounding box center [827, 352] width 138 height 28
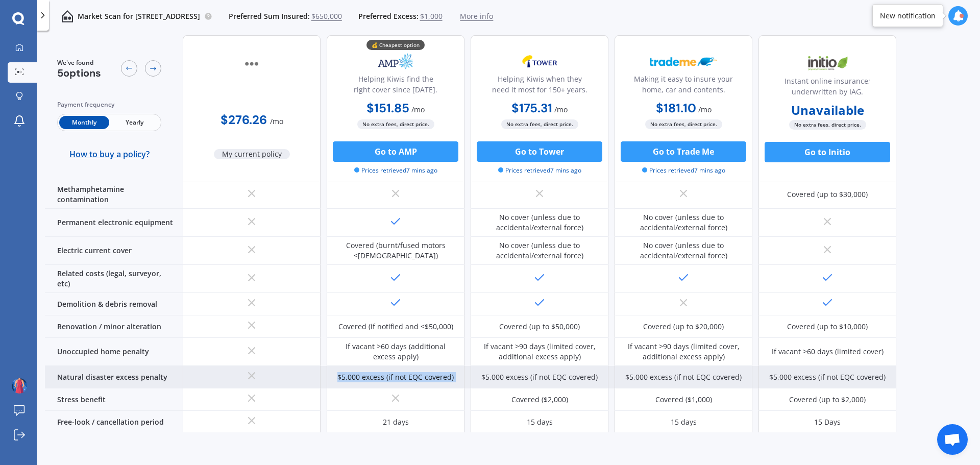
drag, startPoint x: 340, startPoint y: 359, endPoint x: 478, endPoint y: 364, distance: 137.9
click at [478, 366] on div "$5,000 excess (if not EQC covered) $5,000 excess (if not EQC covered) $5,000 ex…" at bounding box center [539, 377] width 713 height 22
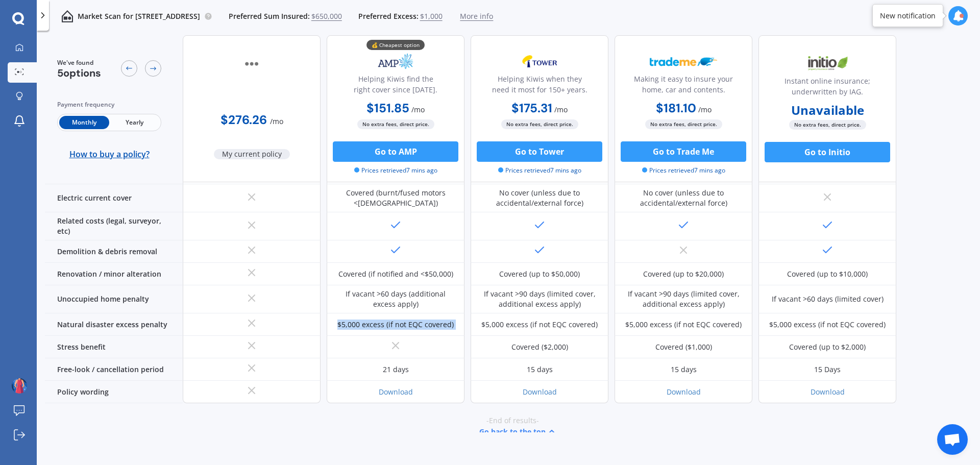
scroll to position [438, 0]
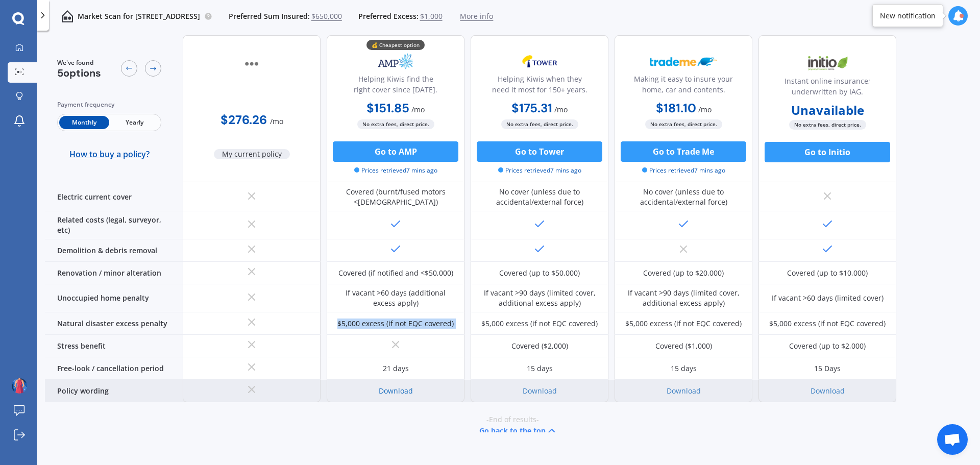
click at [397, 386] on link "Download" at bounding box center [396, 391] width 34 height 10
click at [412, 386] on link "Download" at bounding box center [396, 391] width 34 height 10
click at [544, 386] on link "Download" at bounding box center [540, 391] width 34 height 10
click at [395, 386] on link "Download" at bounding box center [396, 391] width 34 height 10
click at [681, 386] on link "Download" at bounding box center [684, 391] width 34 height 10
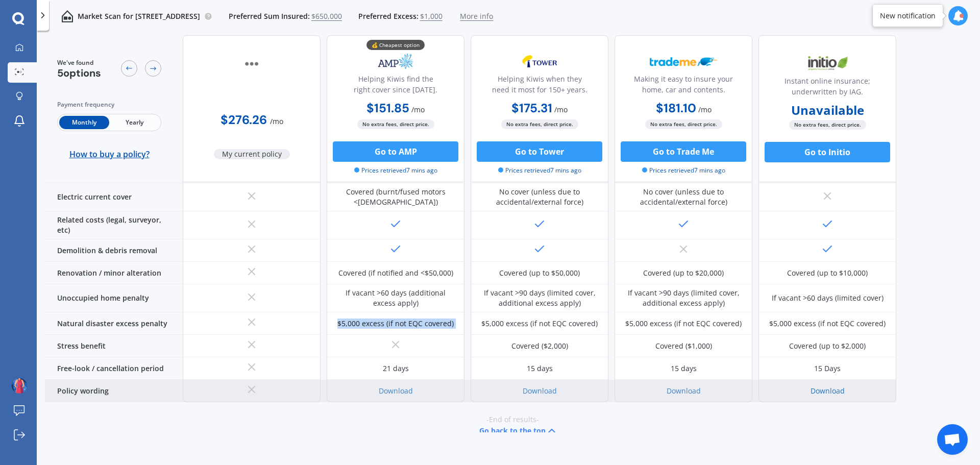
click at [833, 386] on link "Download" at bounding box center [827, 391] width 34 height 10
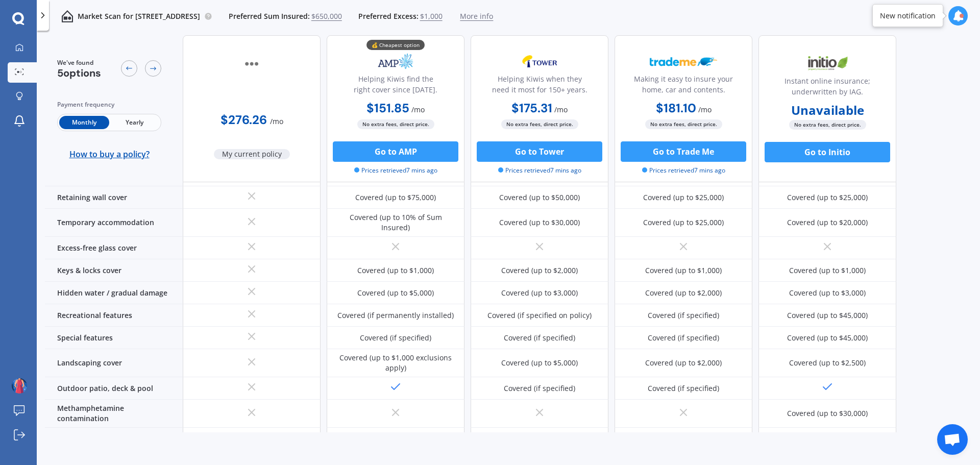
scroll to position [0, 0]
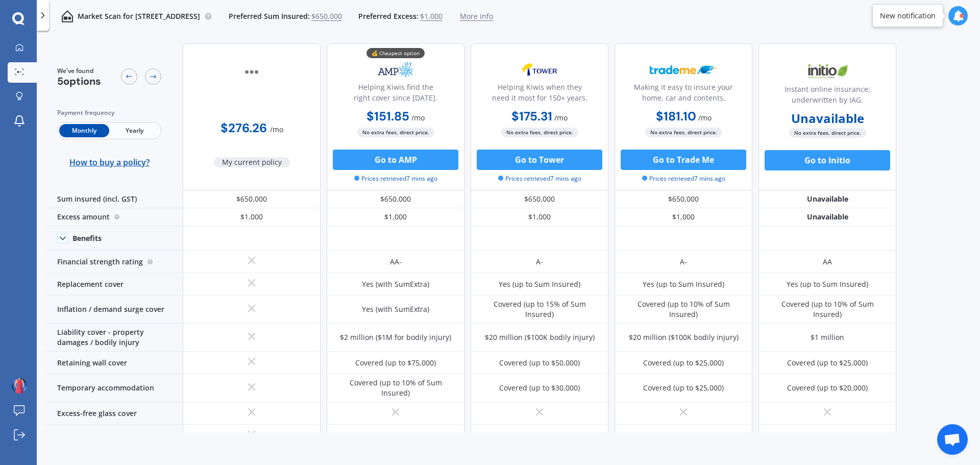
click at [44, 15] on polyline at bounding box center [43, 15] width 3 height 5
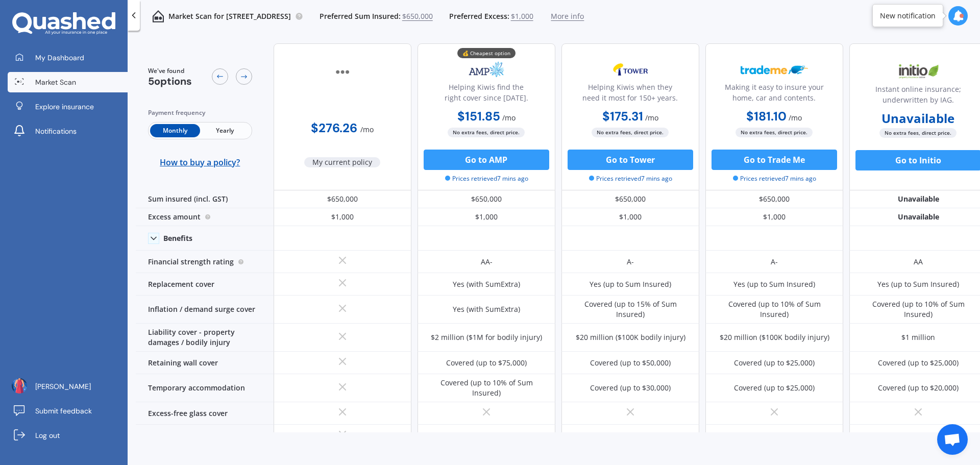
click at [58, 77] on span "Market Scan" at bounding box center [55, 82] width 41 height 10
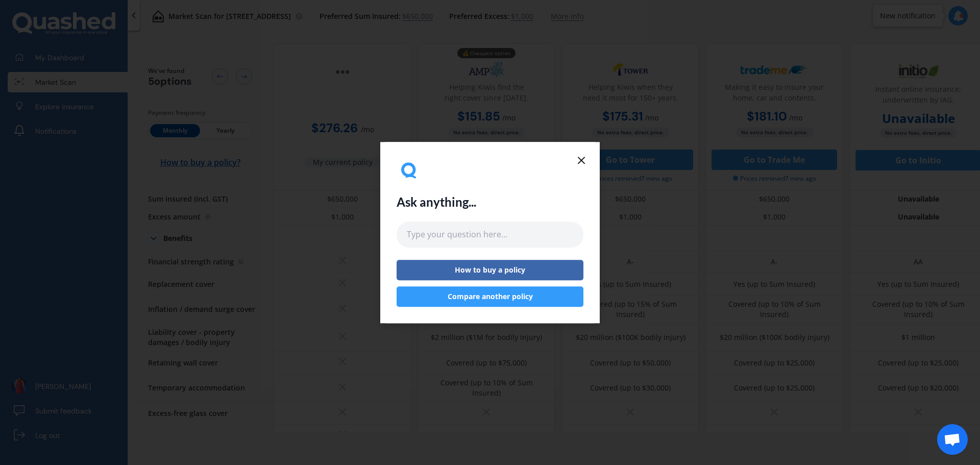
click at [582, 159] on line at bounding box center [581, 160] width 6 height 6
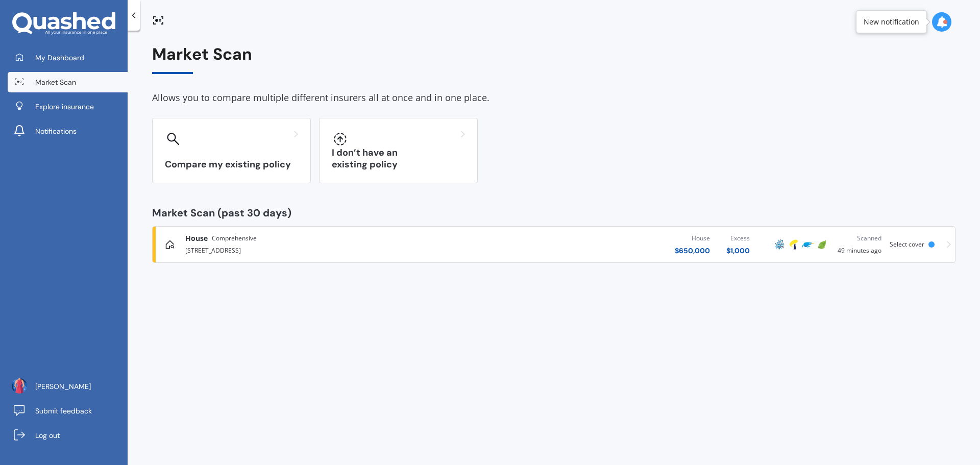
click at [311, 405] on div "Market Scan Allows you to compare multiple different insurers all at once and i…" at bounding box center [554, 250] width 852 height 434
click at [57, 60] on span "My Dashboard" at bounding box center [59, 58] width 49 height 10
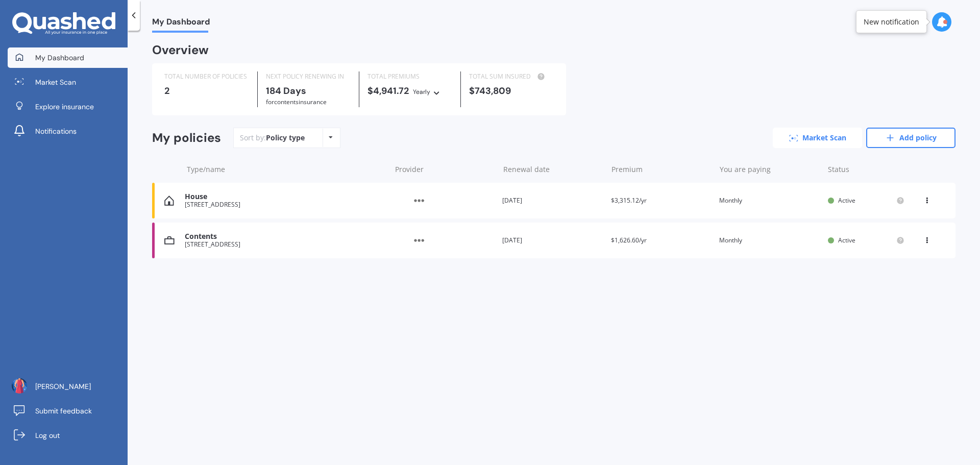
click at [822, 145] on link "Market Scan" at bounding box center [817, 138] width 89 height 20
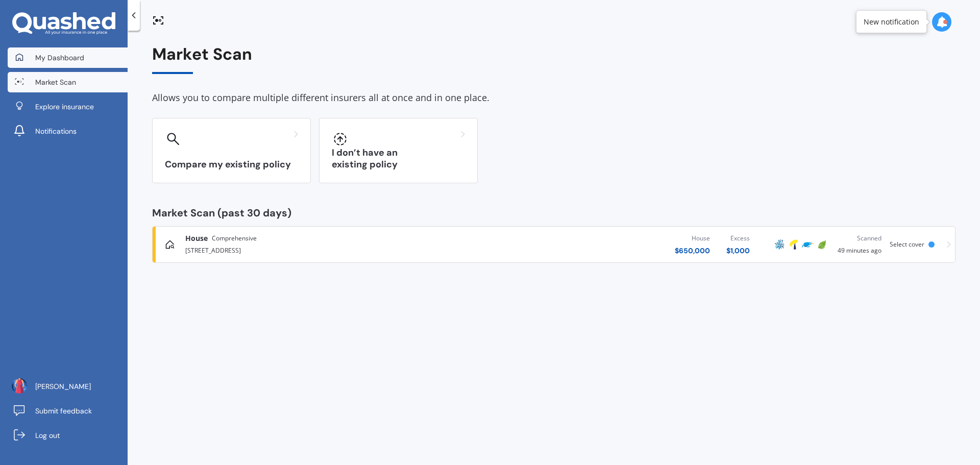
click at [75, 53] on span "My Dashboard" at bounding box center [59, 58] width 49 height 10
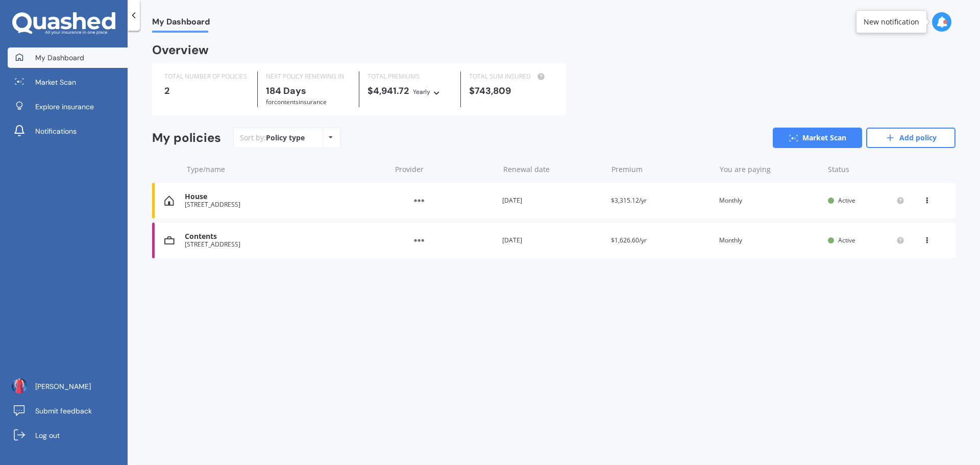
click at [230, 237] on div "Contents" at bounding box center [285, 236] width 201 height 9
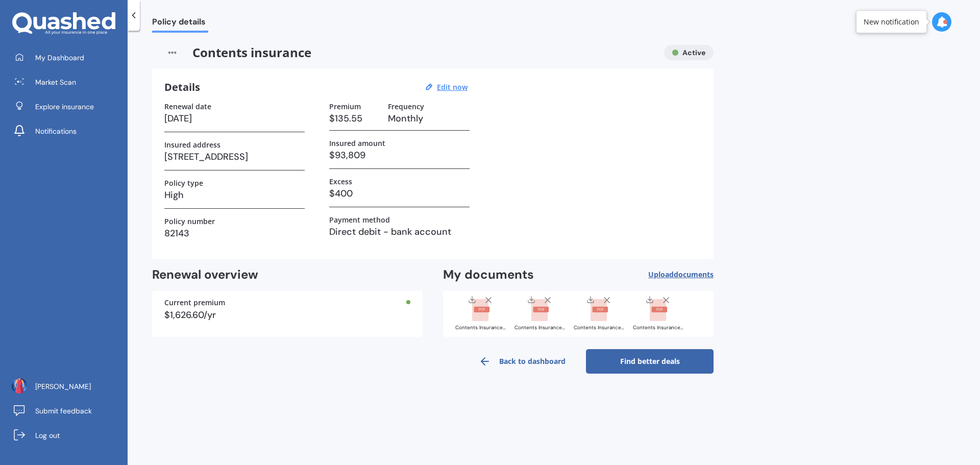
click at [681, 371] on link "Find better deals" at bounding box center [650, 361] width 128 height 24
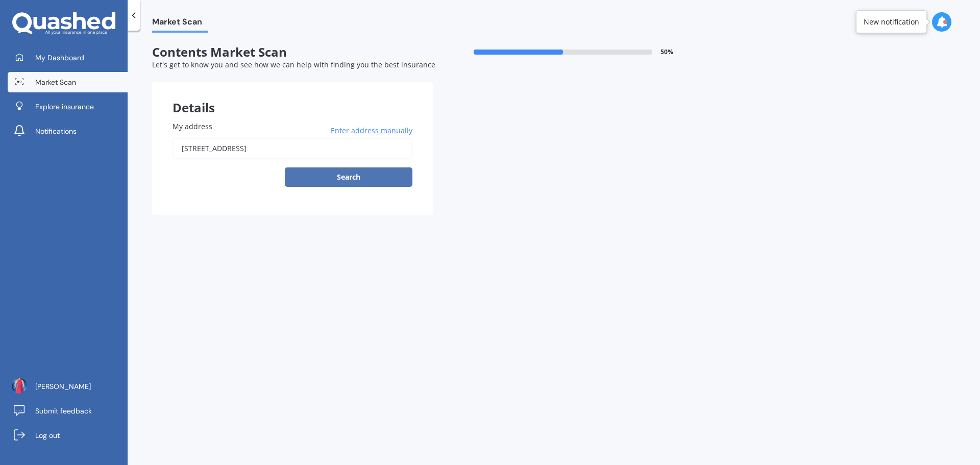
click at [353, 178] on button "Search" at bounding box center [349, 176] width 128 height 19
type input "[STREET_ADDRESS]"
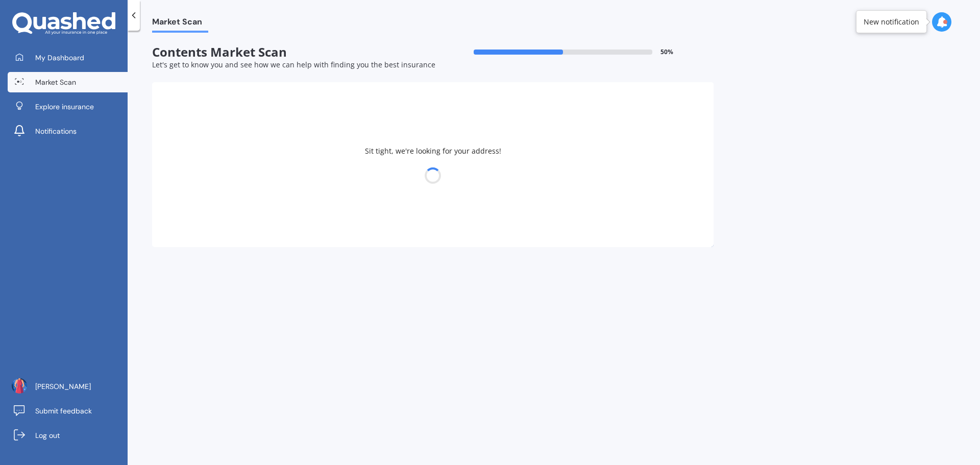
select select "21"
select select "07"
select select "1980"
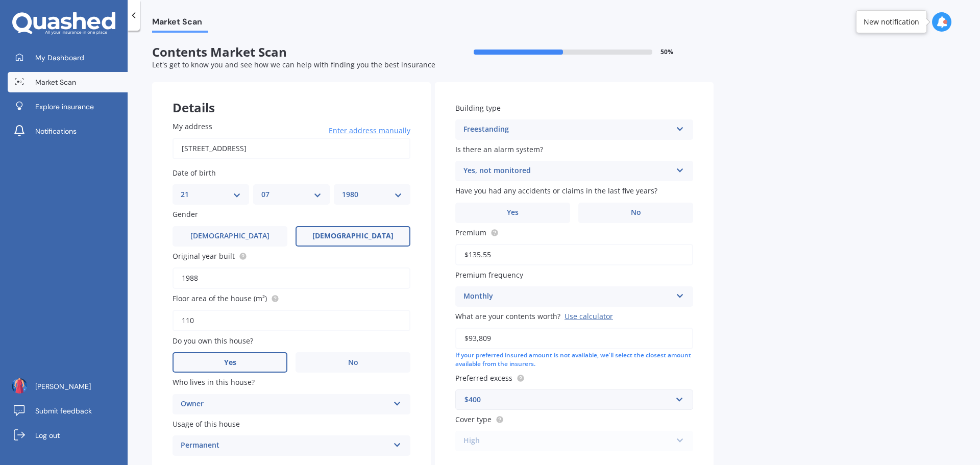
scroll to position [65, 0]
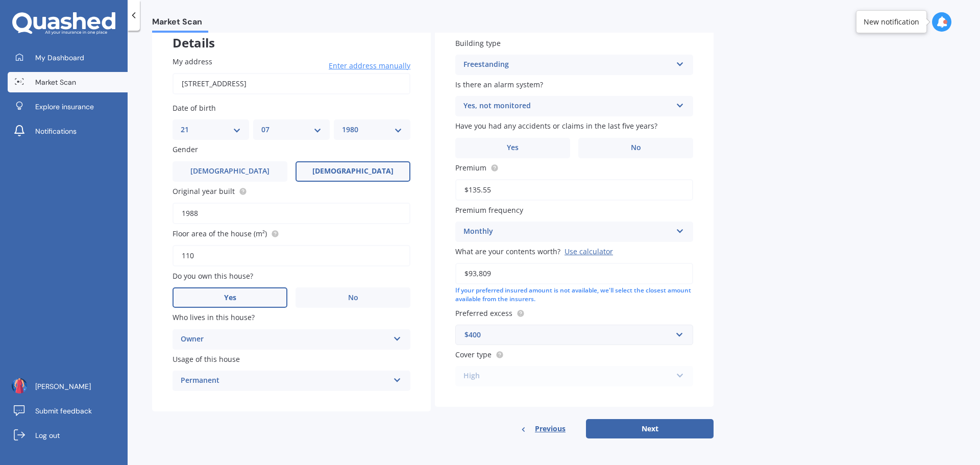
click at [502, 332] on div "$400" at bounding box center [567, 334] width 207 height 11
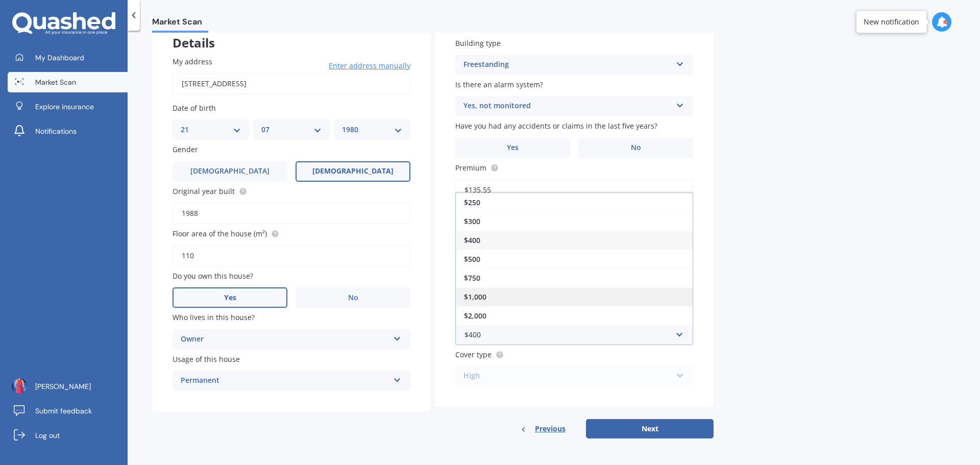
click at [488, 293] on div "$1,000" at bounding box center [574, 296] width 237 height 19
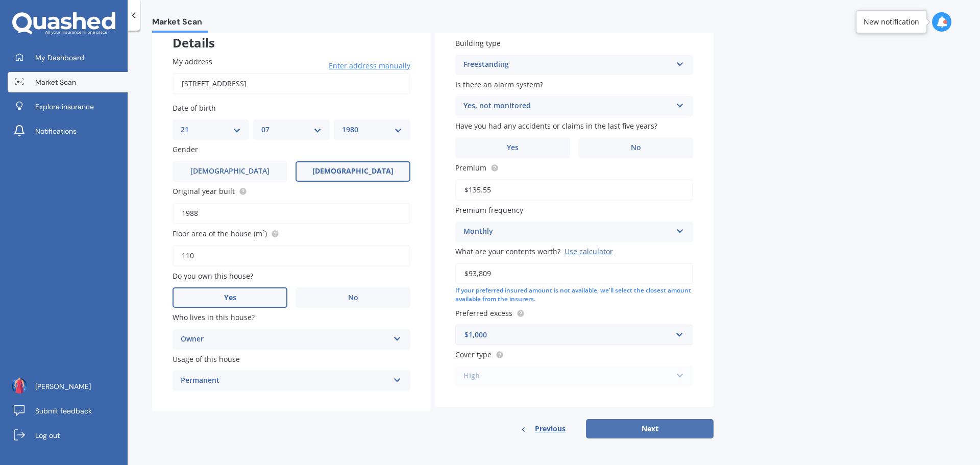
click at [657, 423] on button "Next" at bounding box center [650, 428] width 128 height 19
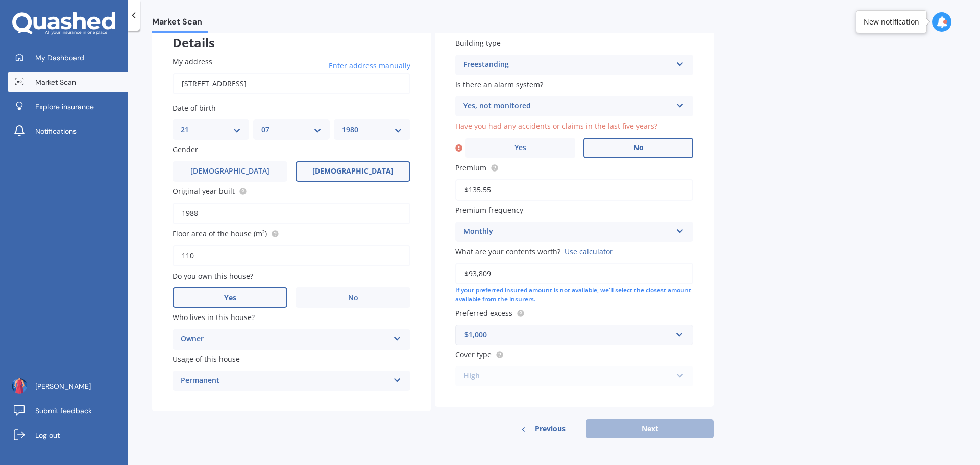
click at [647, 153] on label "No" at bounding box center [638, 148] width 110 height 20
click at [0, 0] on input "No" at bounding box center [0, 0] width 0 height 0
click at [659, 428] on button "Next" at bounding box center [650, 428] width 128 height 19
select select "21"
select select "07"
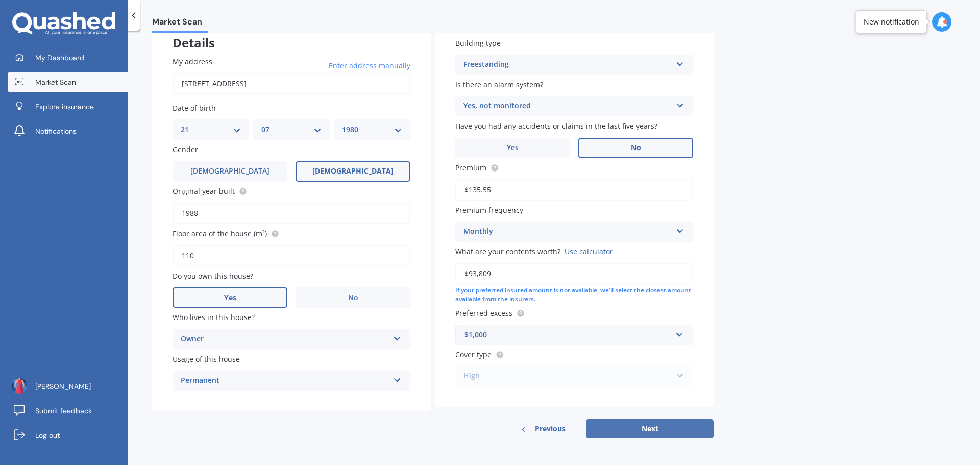
select select "1980"
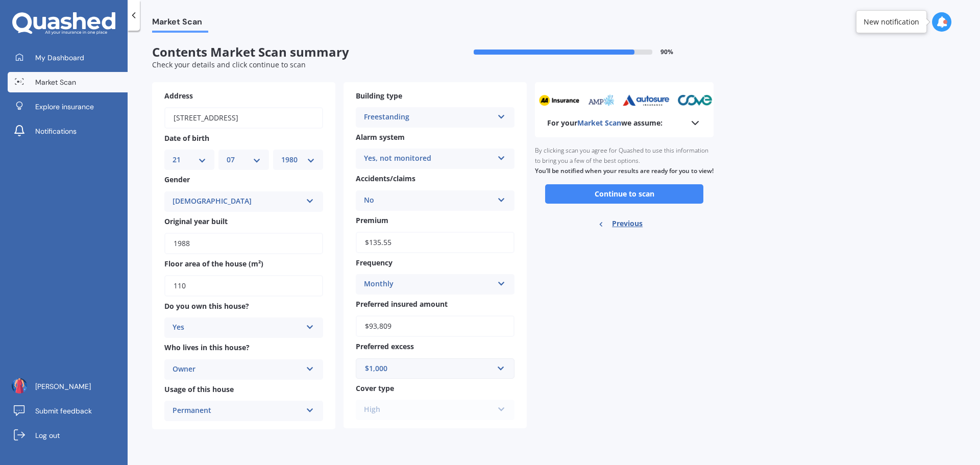
scroll to position [0, 0]
click at [654, 204] on button "Continue to scan" at bounding box center [624, 193] width 158 height 19
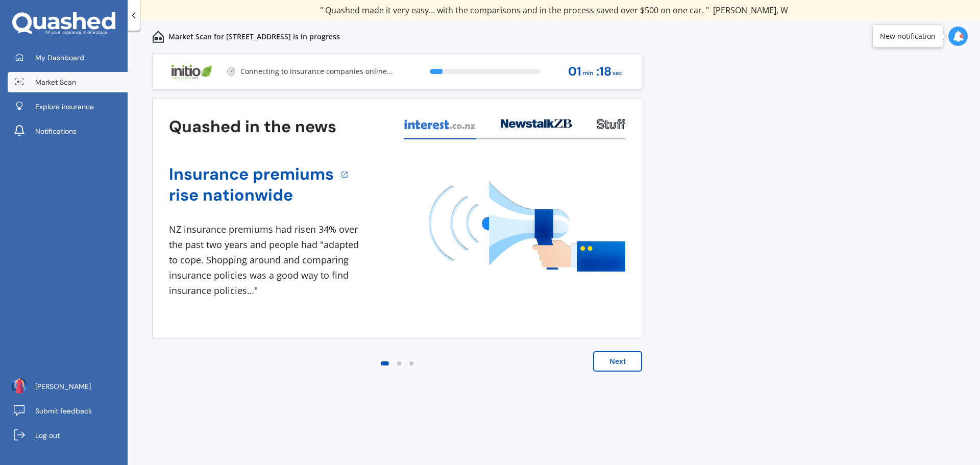
click at [622, 360] on button "Next" at bounding box center [617, 361] width 49 height 20
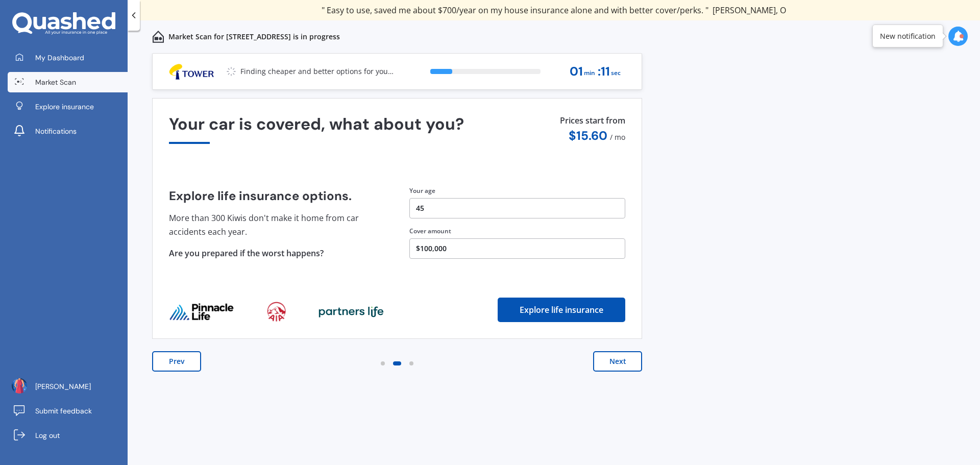
click at [622, 360] on button "Next" at bounding box center [617, 361] width 49 height 20
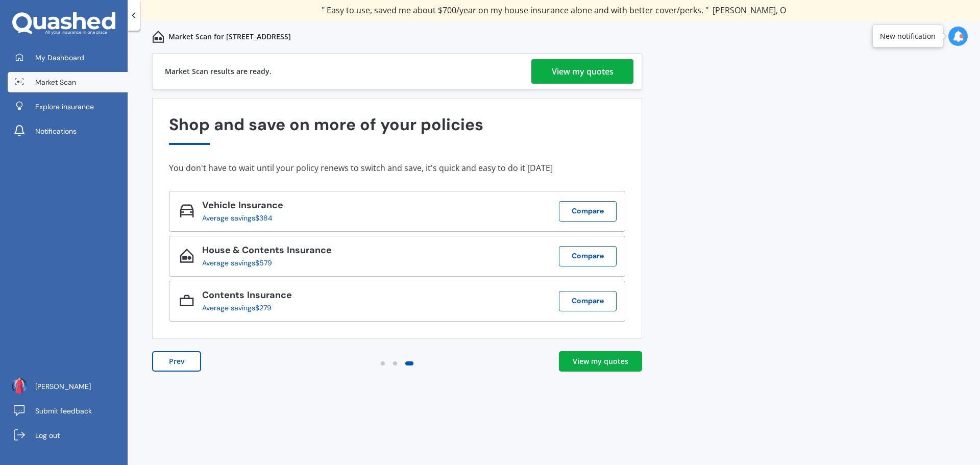
click at [608, 77] on div "View my quotes" at bounding box center [583, 71] width 62 height 24
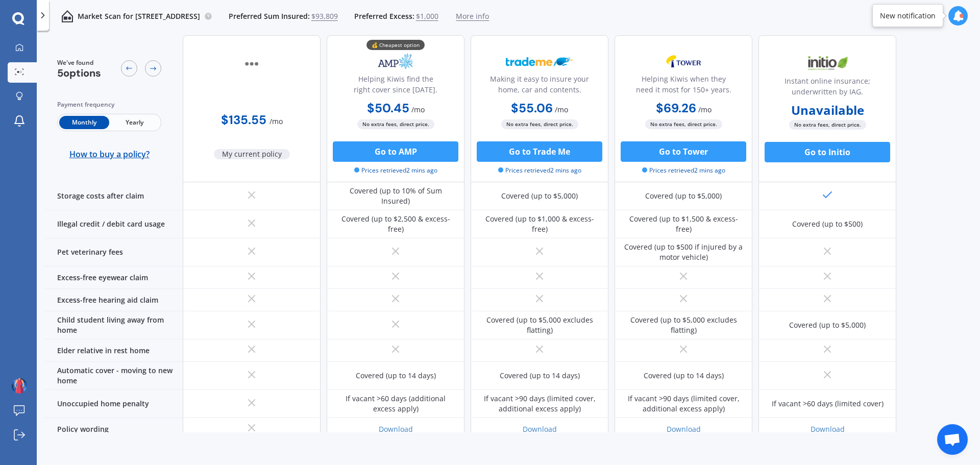
scroll to position [719, 0]
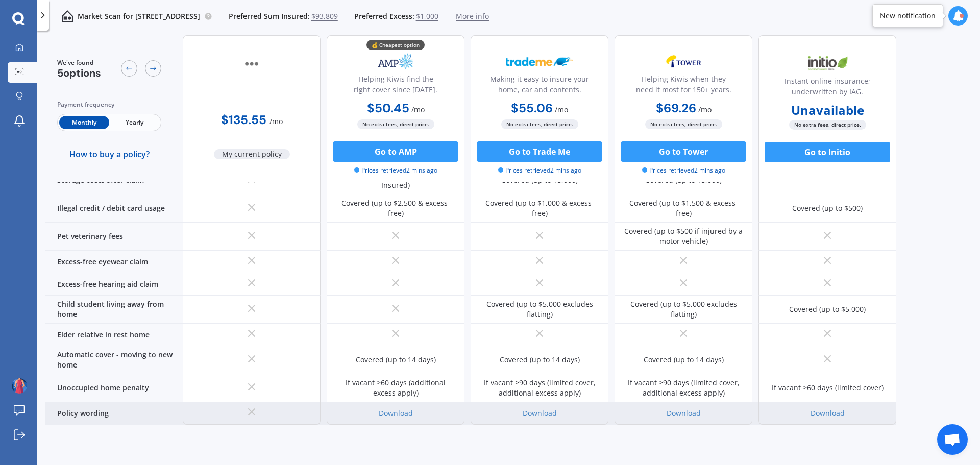
click at [684, 402] on div "Download" at bounding box center [683, 413] width 138 height 22
click at [684, 408] on link "Download" at bounding box center [684, 413] width 34 height 10
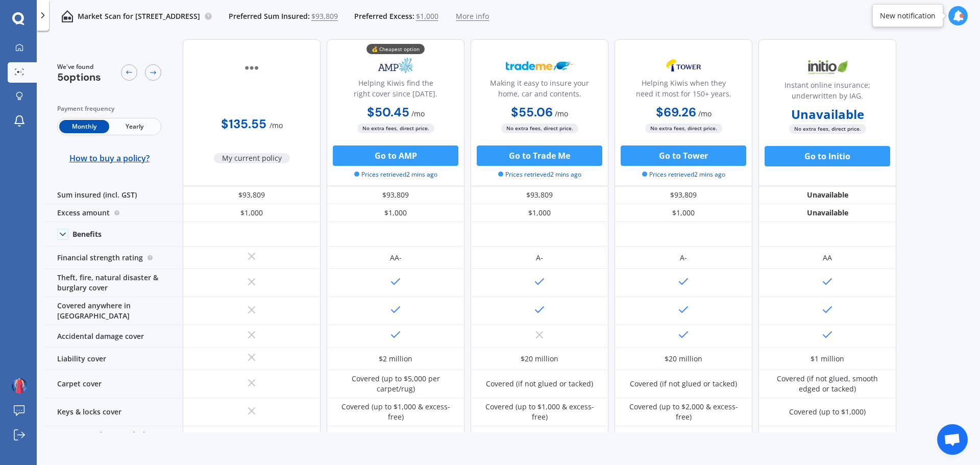
scroll to position [0, 0]
